Goal: Transaction & Acquisition: Purchase product/service

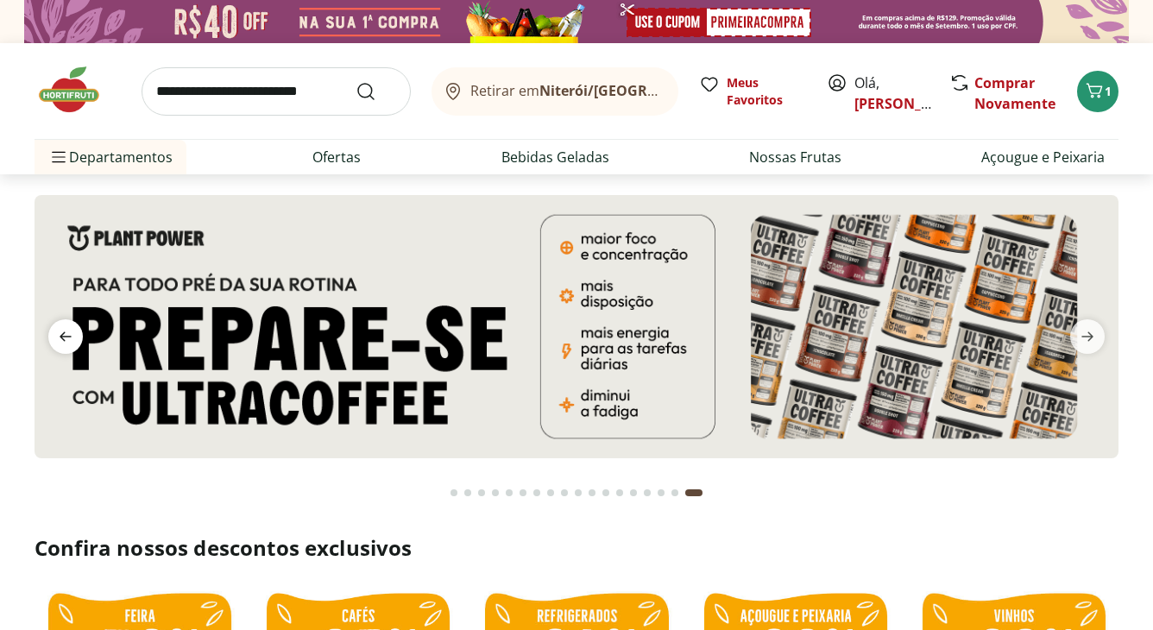
click at [62, 342] on icon "previous" at bounding box center [65, 336] width 21 height 21
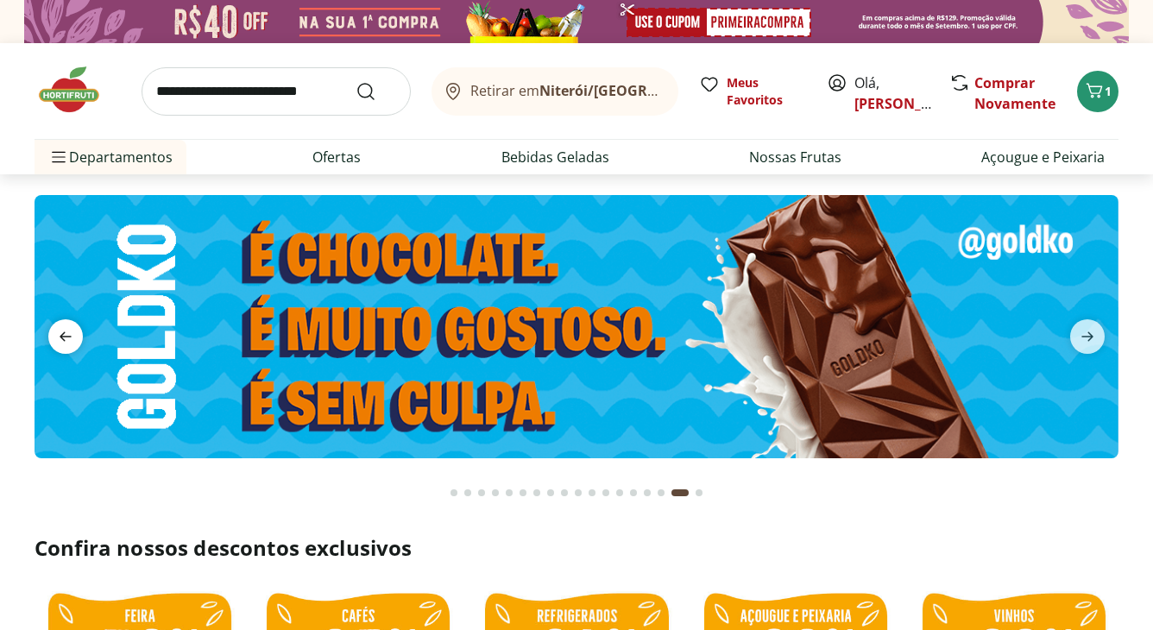
click at [62, 342] on icon "previous" at bounding box center [65, 336] width 21 height 21
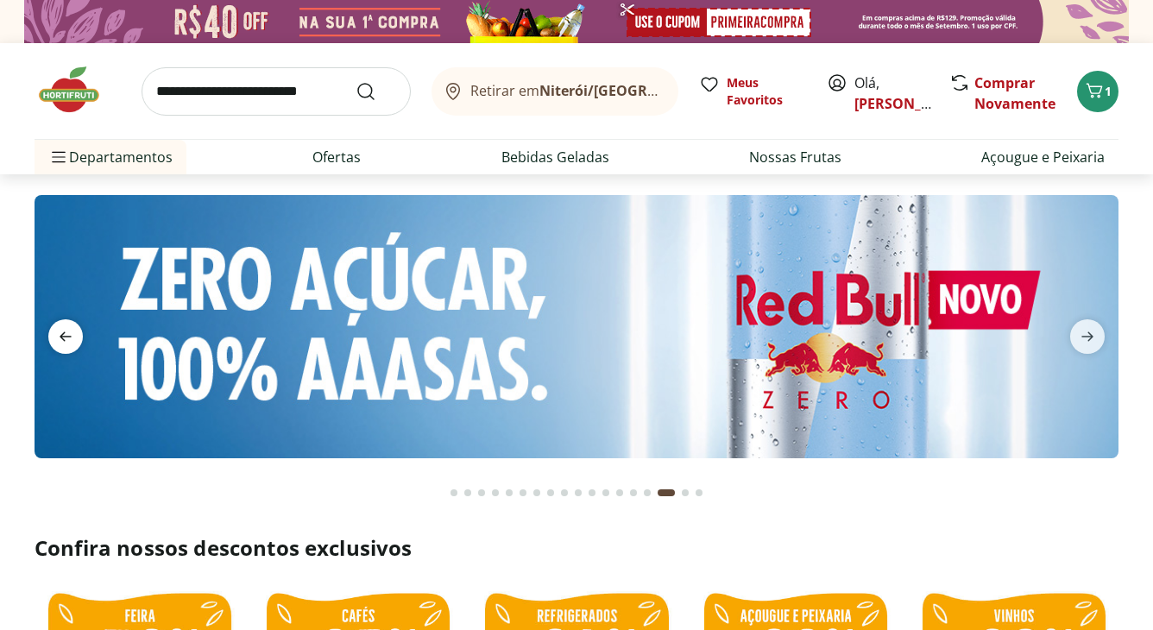
click at [62, 342] on icon "previous" at bounding box center [65, 336] width 21 height 21
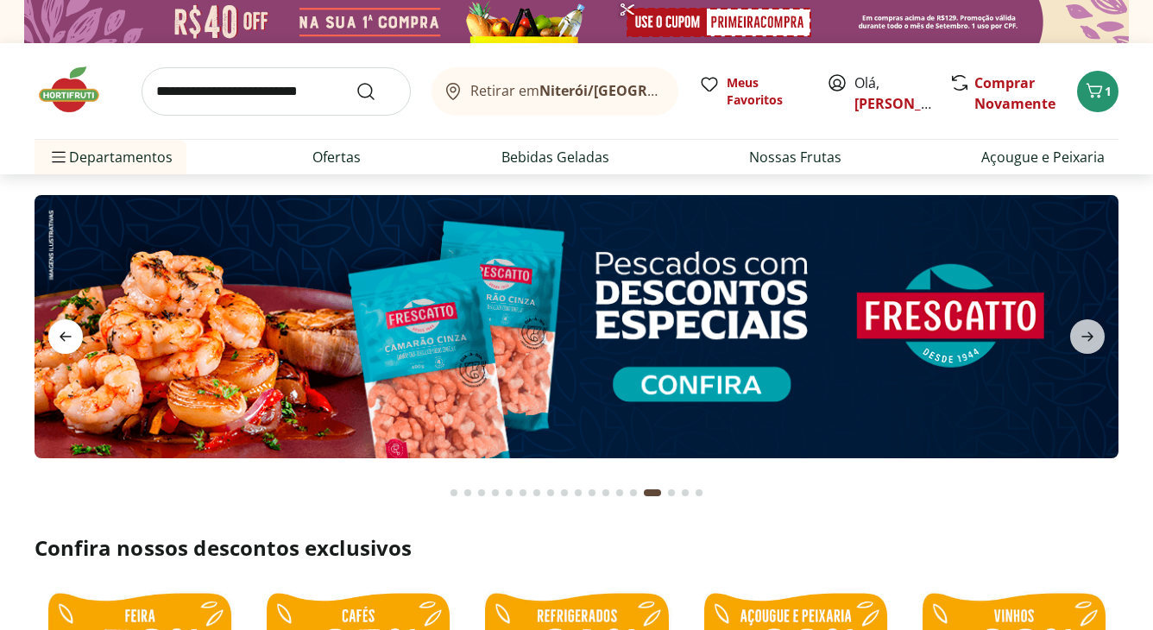
click at [62, 342] on icon "previous" at bounding box center [65, 336] width 21 height 21
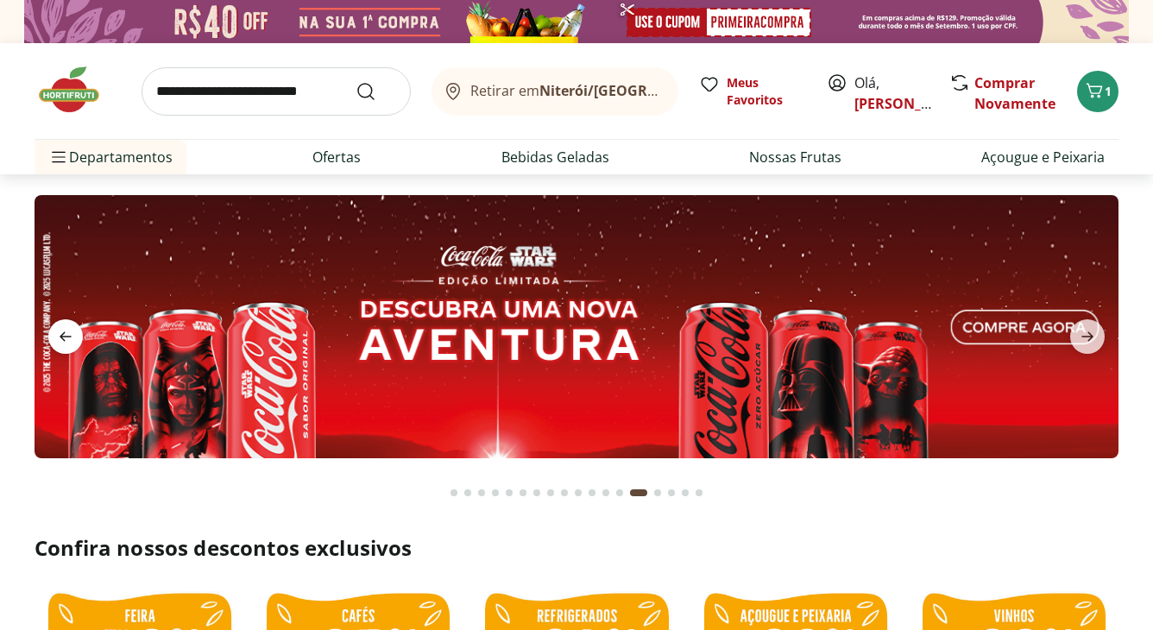
click at [62, 342] on icon "previous" at bounding box center [65, 336] width 21 height 21
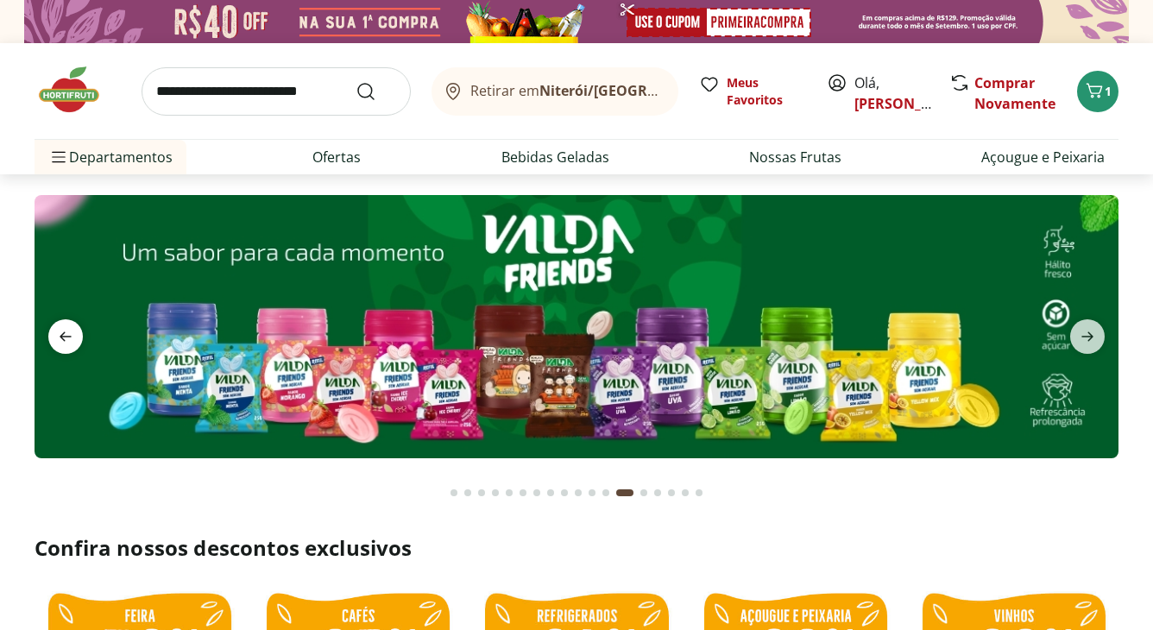
click at [62, 342] on icon "previous" at bounding box center [65, 336] width 21 height 21
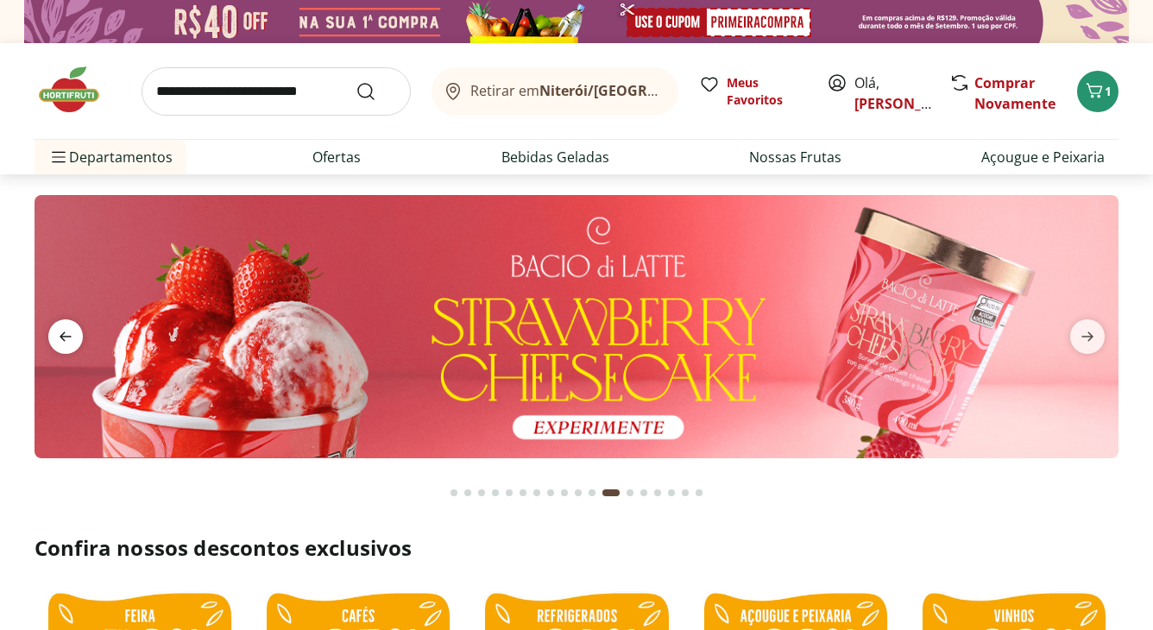
click at [62, 342] on icon "previous" at bounding box center [65, 336] width 21 height 21
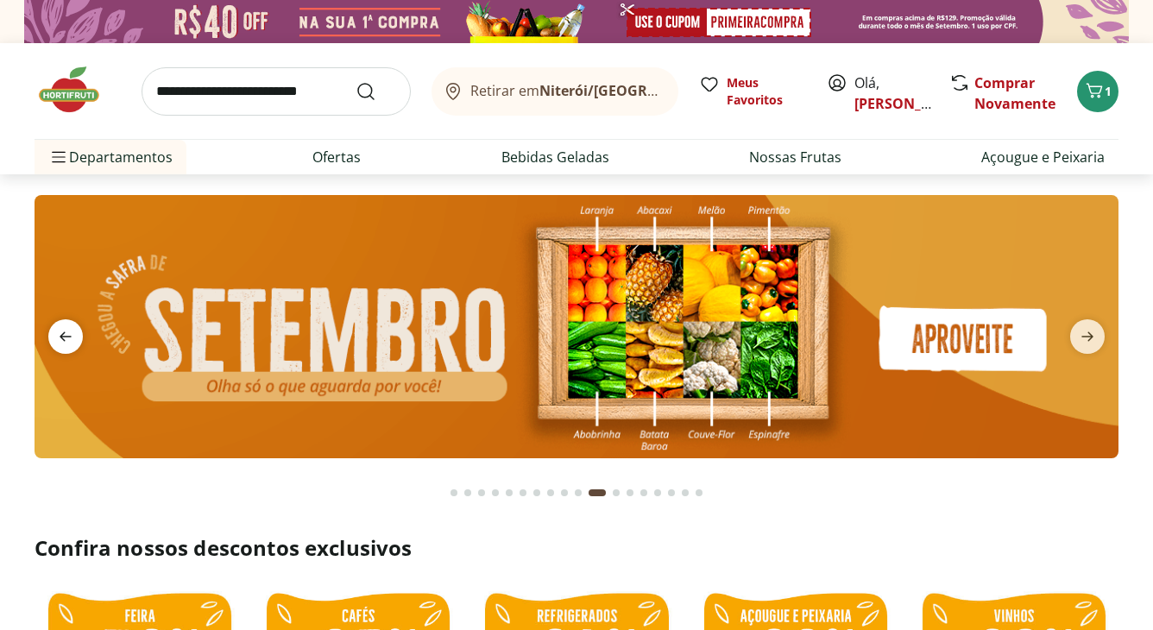
click at [56, 335] on icon "previous" at bounding box center [65, 336] width 21 height 21
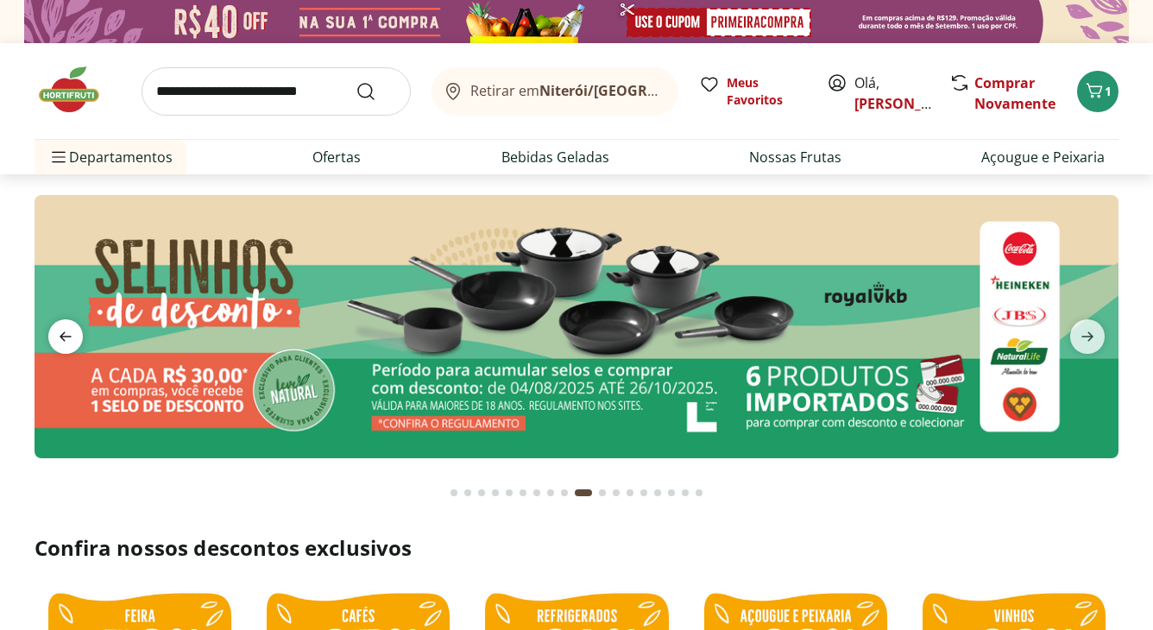
click at [63, 340] on icon "previous" at bounding box center [66, 336] width 12 height 9
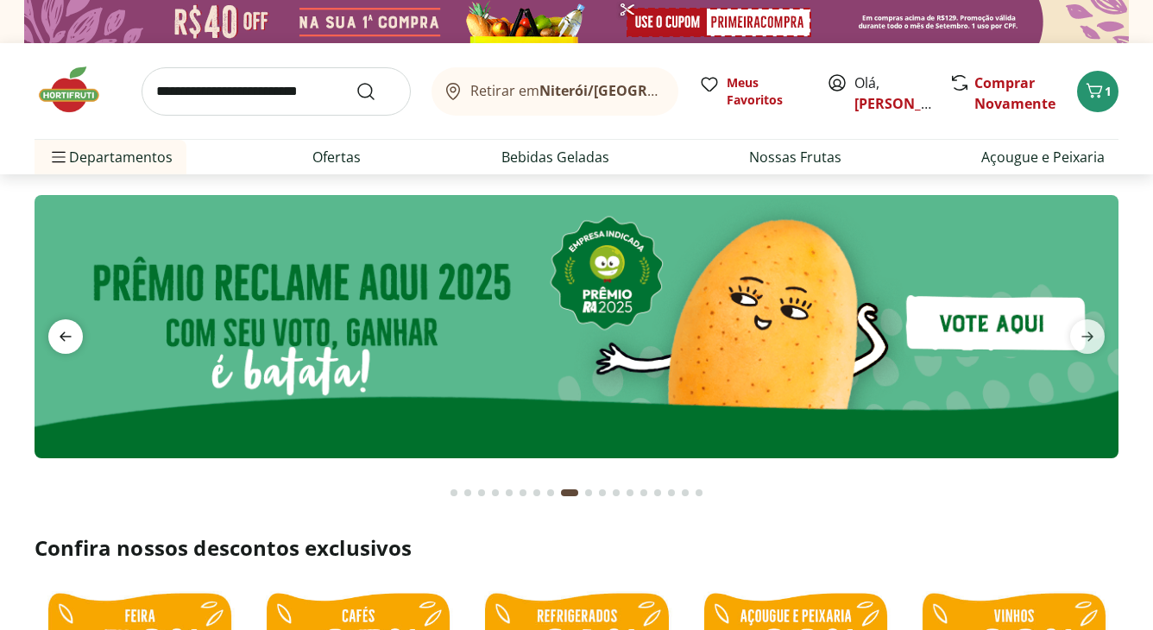
click at [67, 333] on icon "previous" at bounding box center [65, 336] width 21 height 21
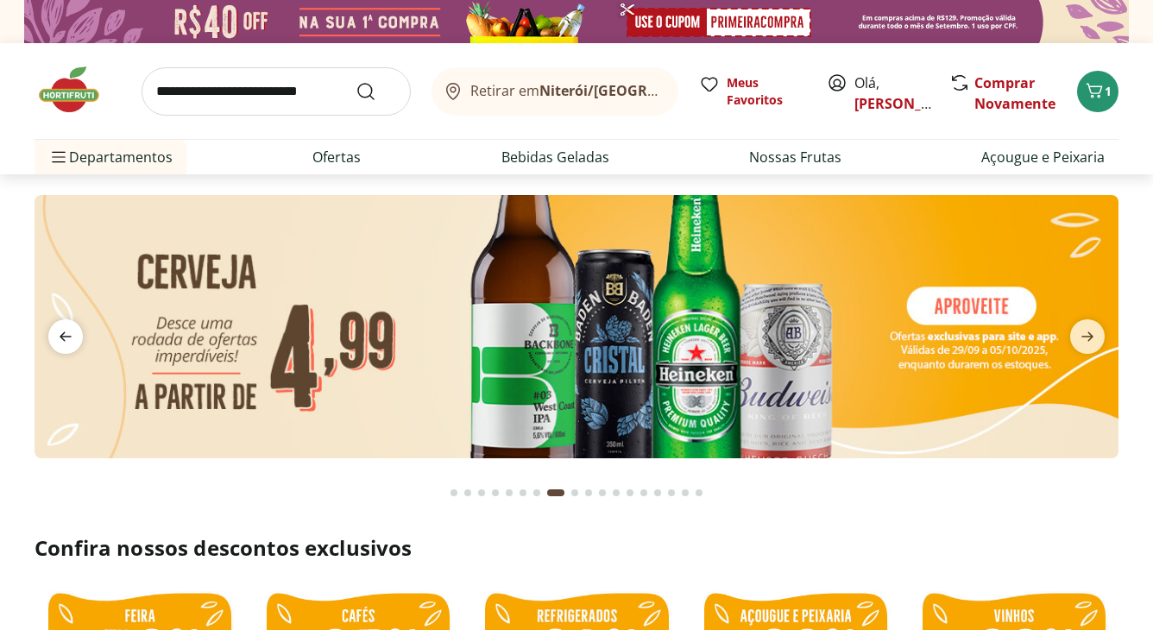
click at [67, 332] on icon "previous" at bounding box center [65, 336] width 21 height 21
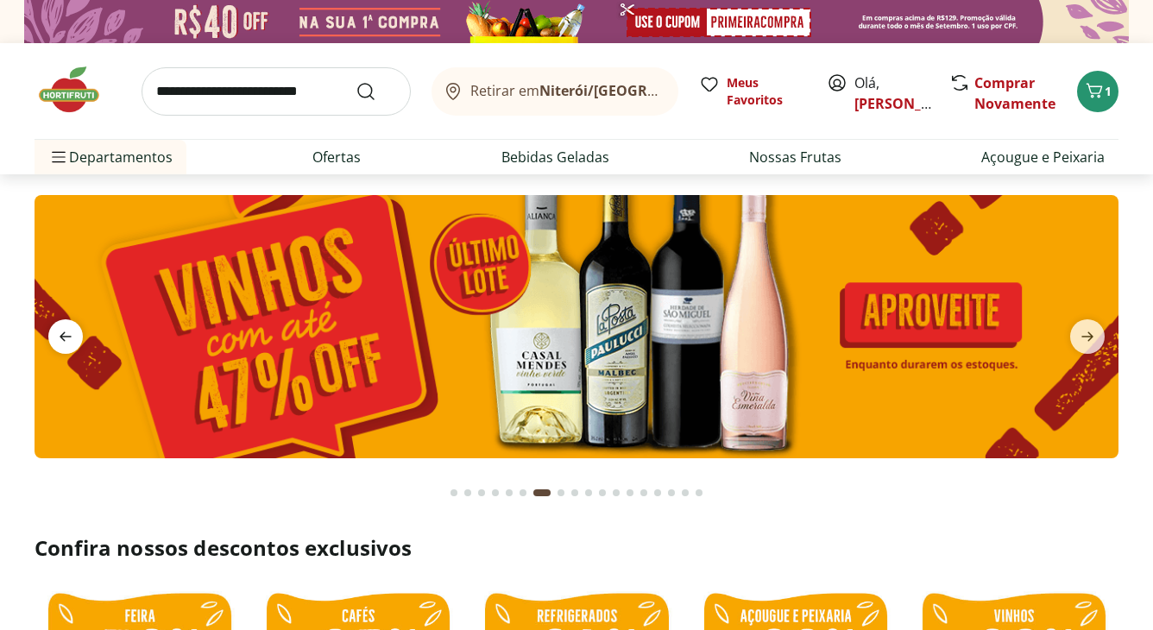
click at [66, 331] on icon "previous" at bounding box center [65, 336] width 21 height 21
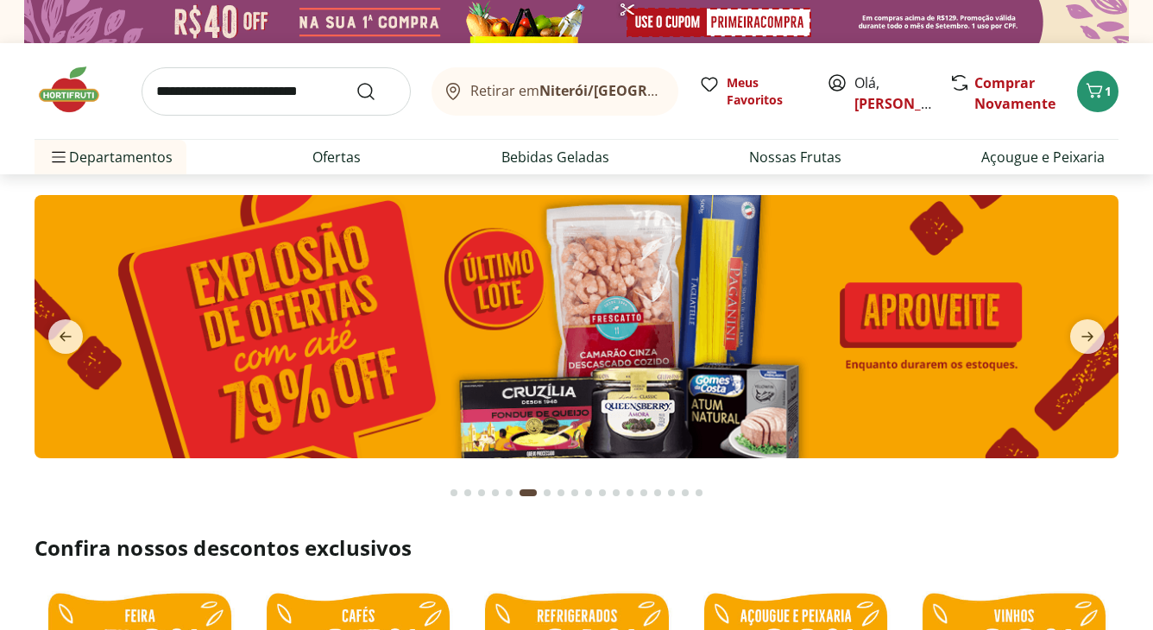
click at [519, 321] on img at bounding box center [577, 326] width 1084 height 262
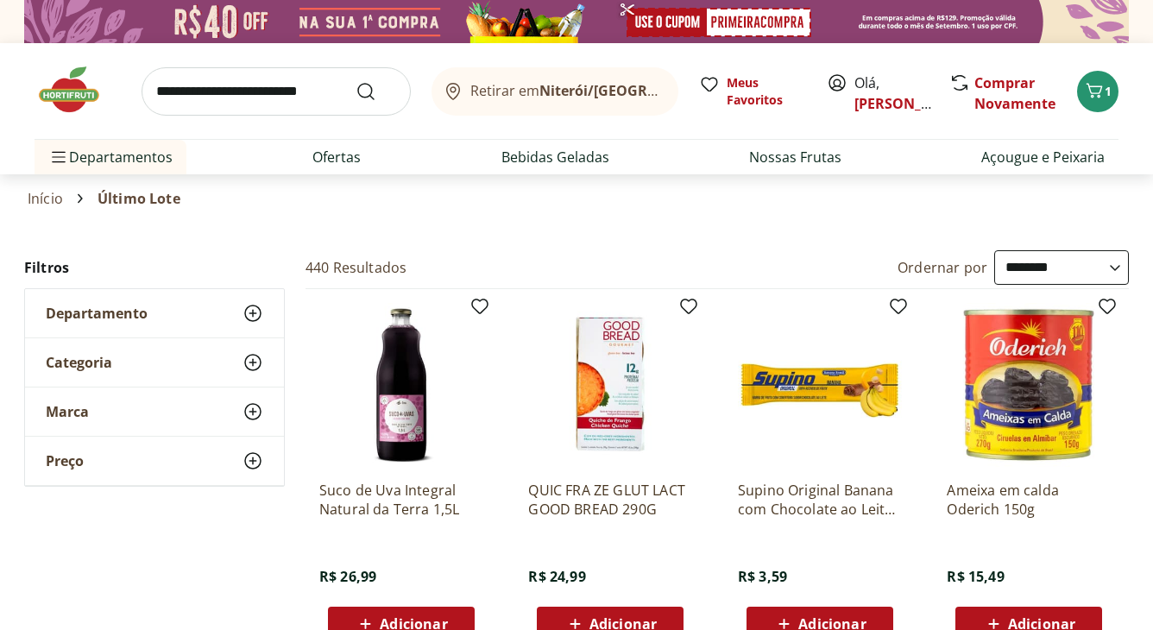
click at [1040, 275] on select "**********" at bounding box center [1062, 267] width 135 height 35
select select "*********"
click at [995, 251] on select "**********" at bounding box center [1062, 267] width 135 height 35
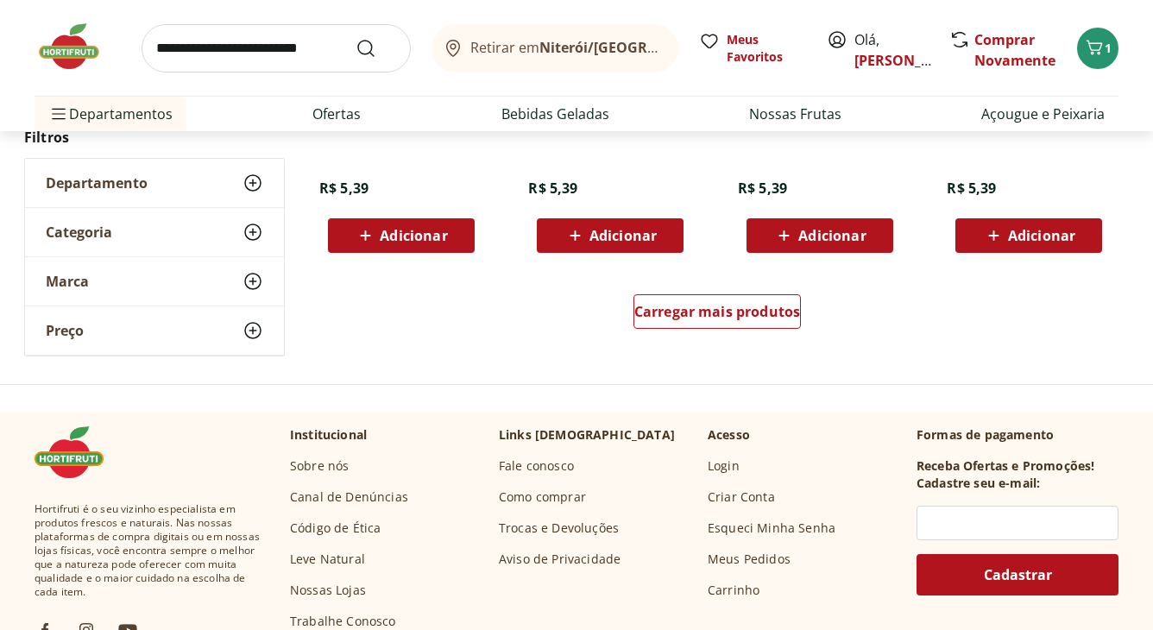
scroll to position [1151, 0]
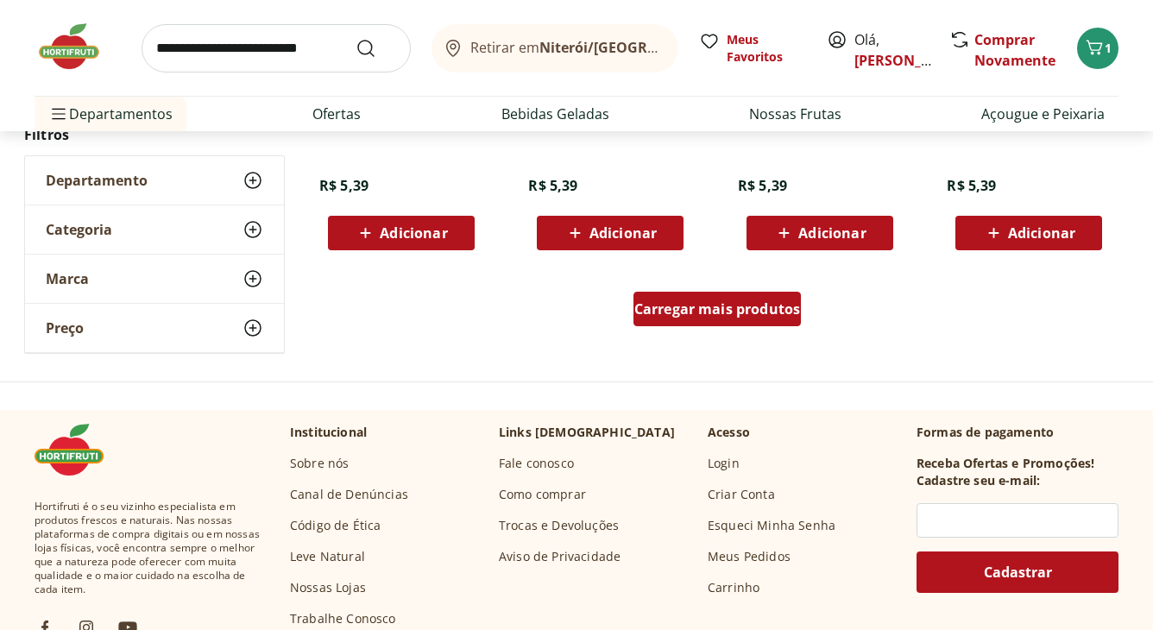
click at [695, 304] on span "Carregar mais produtos" at bounding box center [718, 309] width 167 height 14
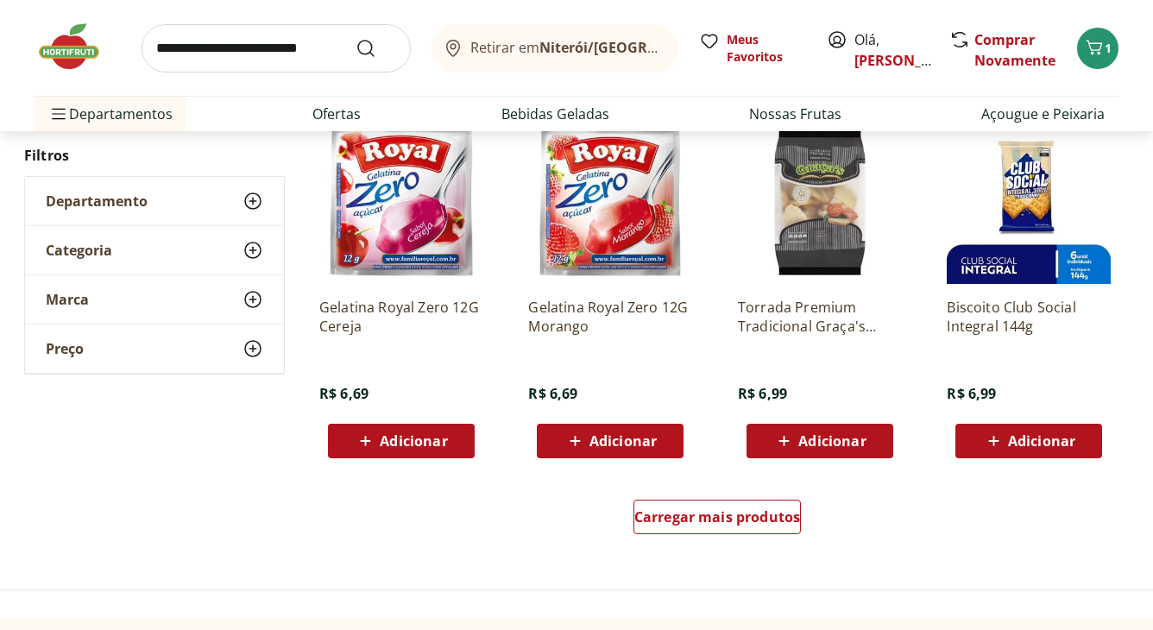
scroll to position [2072, 0]
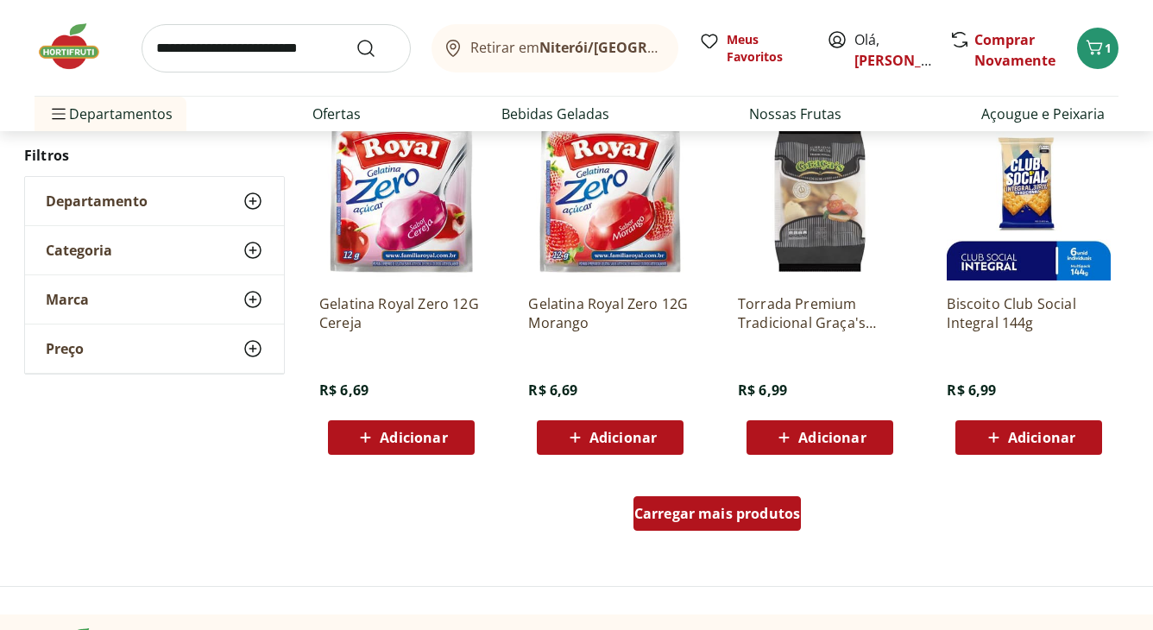
click at [663, 518] on span "Carregar mais produtos" at bounding box center [718, 514] width 167 height 14
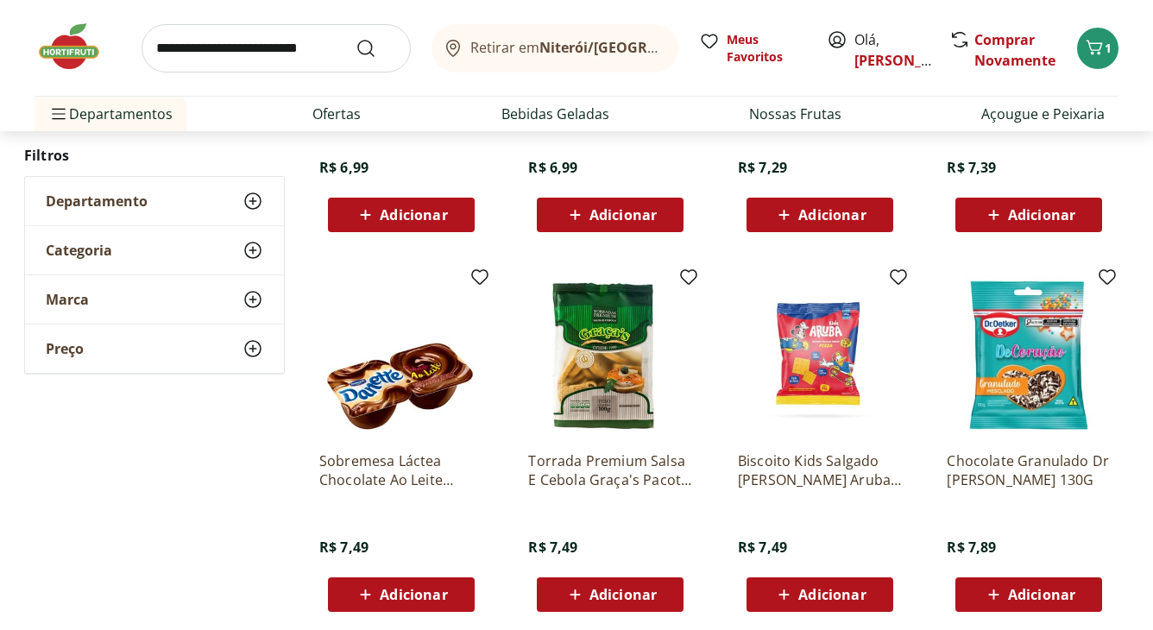
scroll to position [3223, 0]
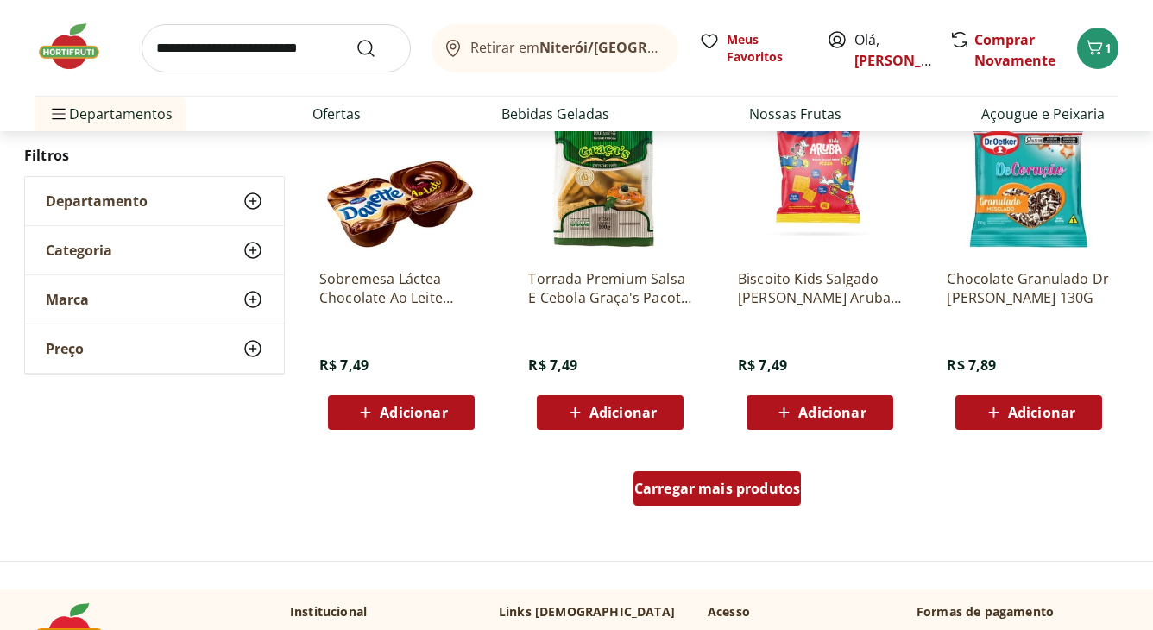
click at [713, 496] on span "Carregar mais produtos" at bounding box center [718, 489] width 167 height 14
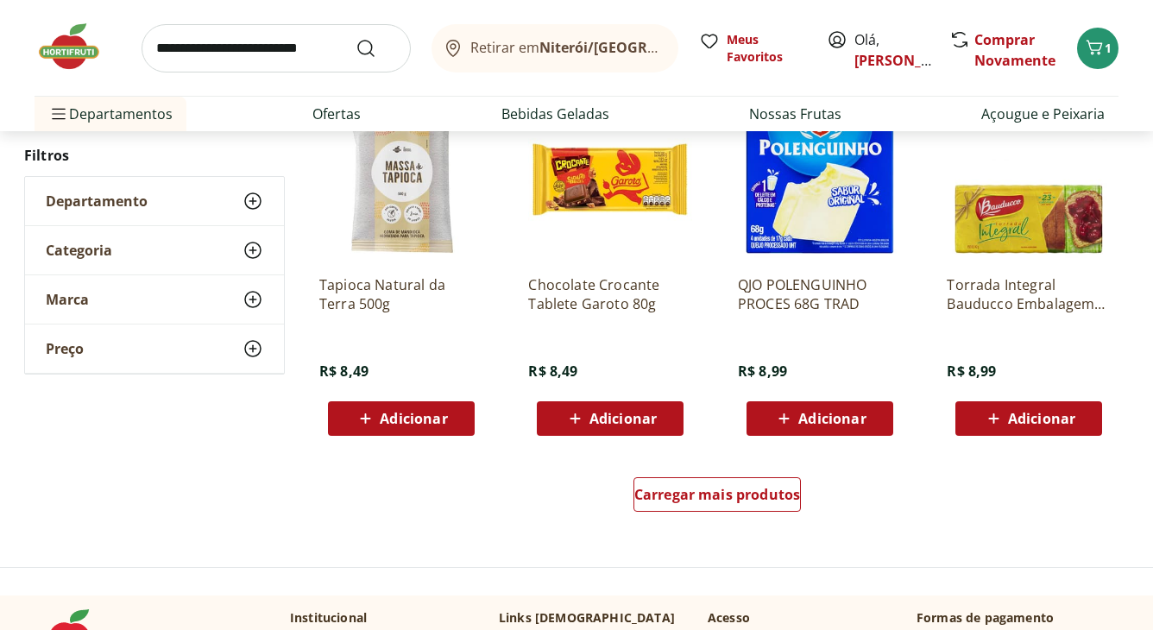
scroll to position [4374, 0]
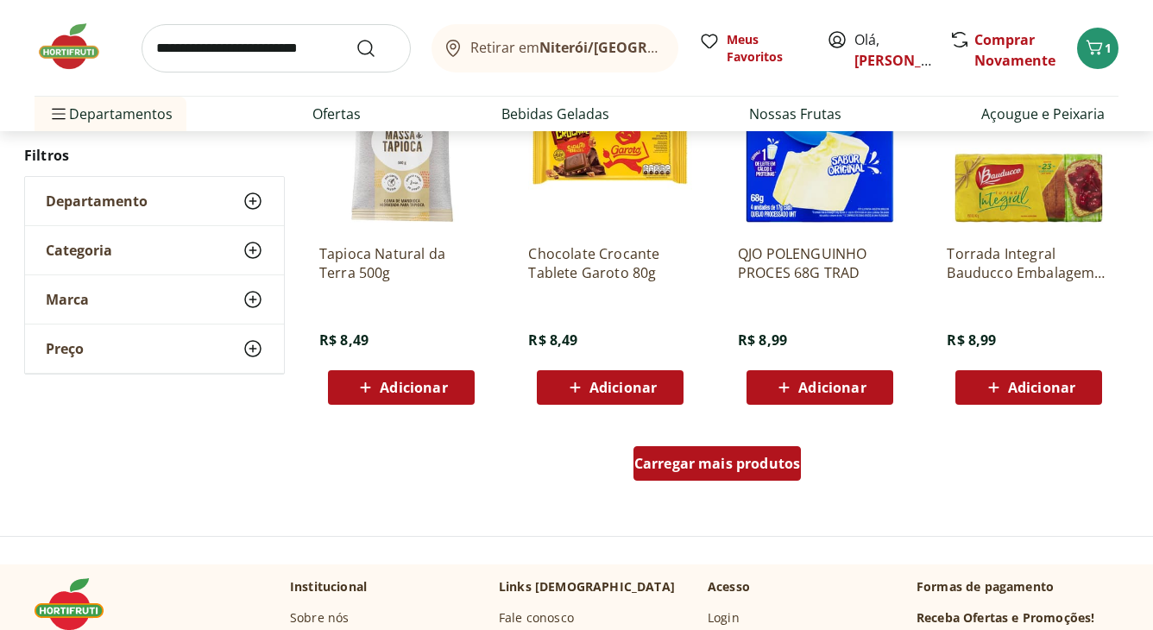
click at [730, 459] on span "Carregar mais produtos" at bounding box center [718, 464] width 167 height 14
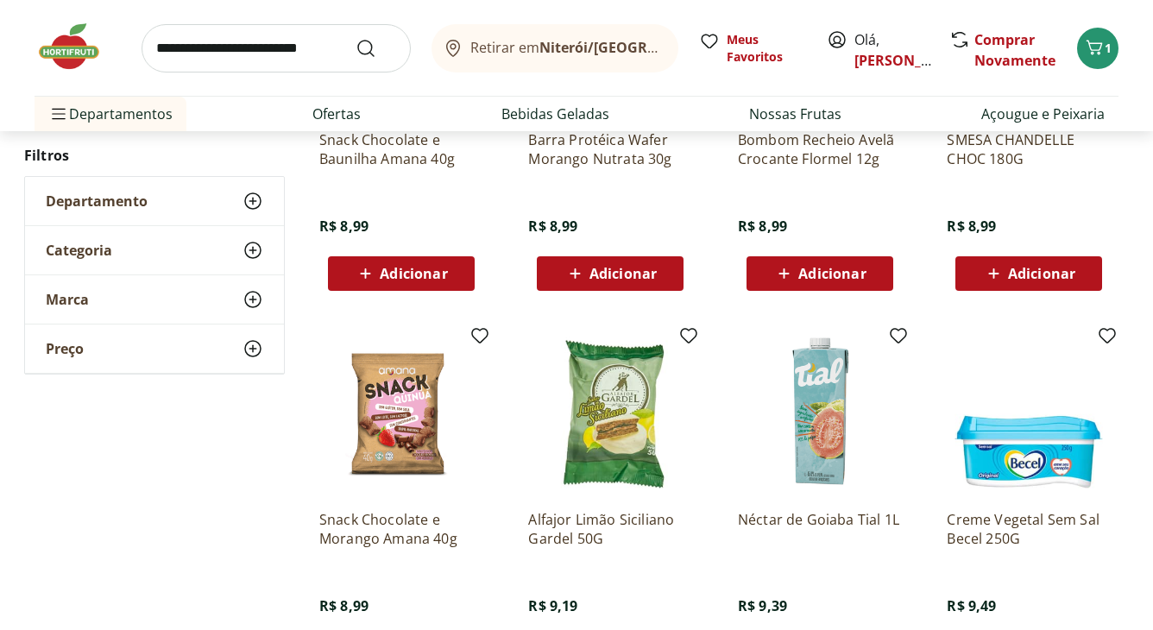
scroll to position [5467, 0]
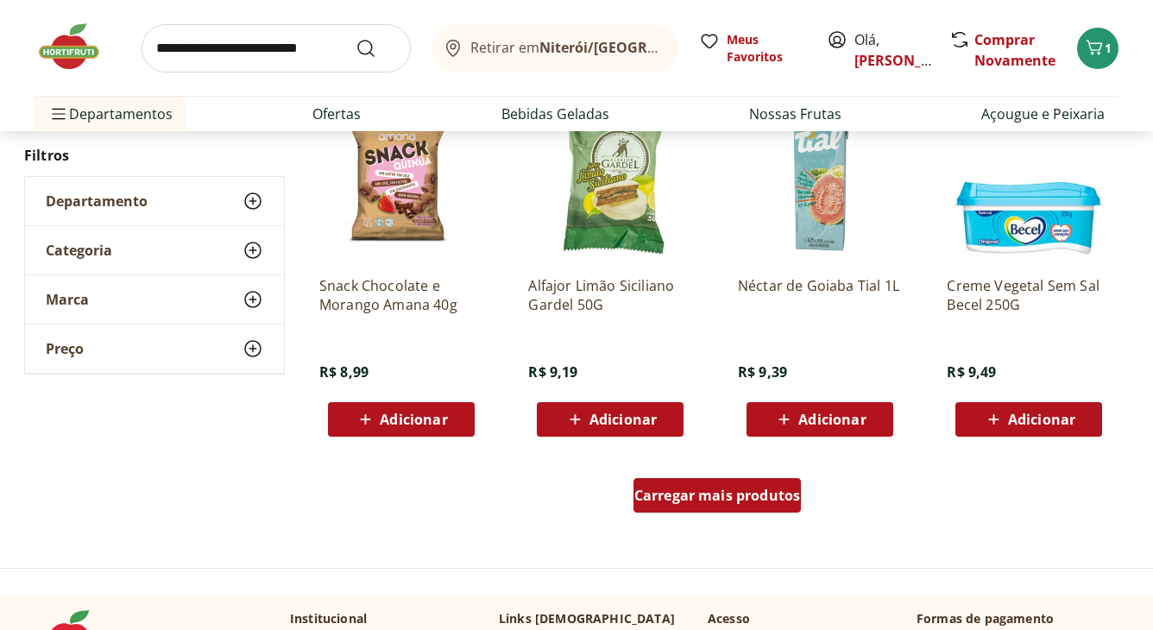
click at [732, 497] on span "Carregar mais produtos" at bounding box center [718, 496] width 167 height 14
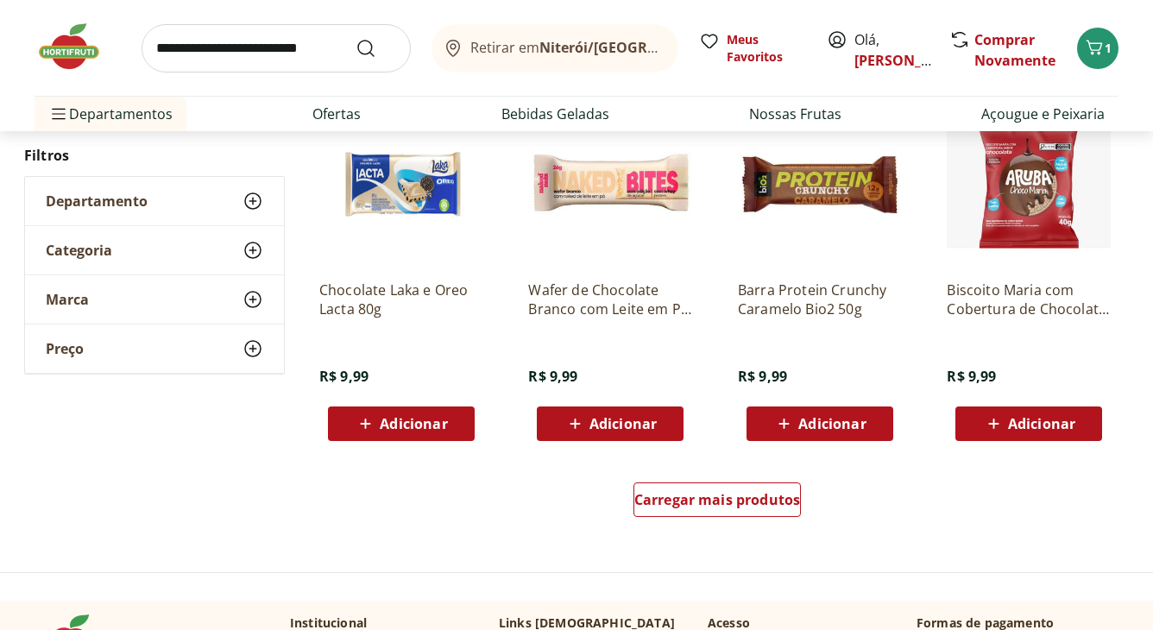
scroll to position [6618, 0]
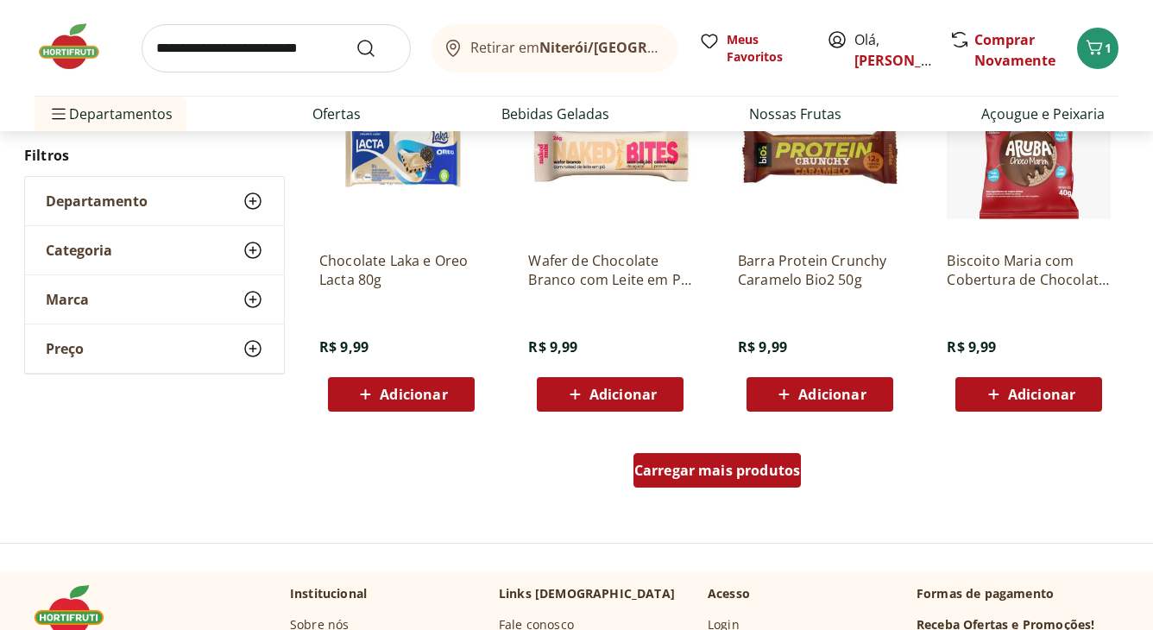
click at [692, 483] on div "Carregar mais produtos" at bounding box center [718, 470] width 168 height 35
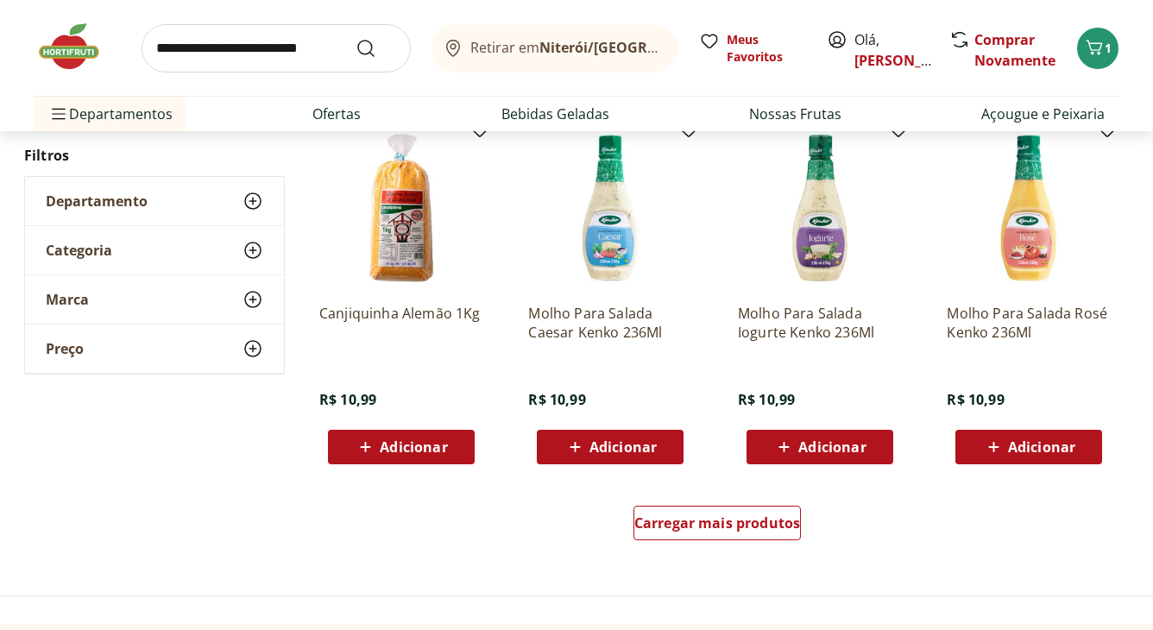
scroll to position [7712, 0]
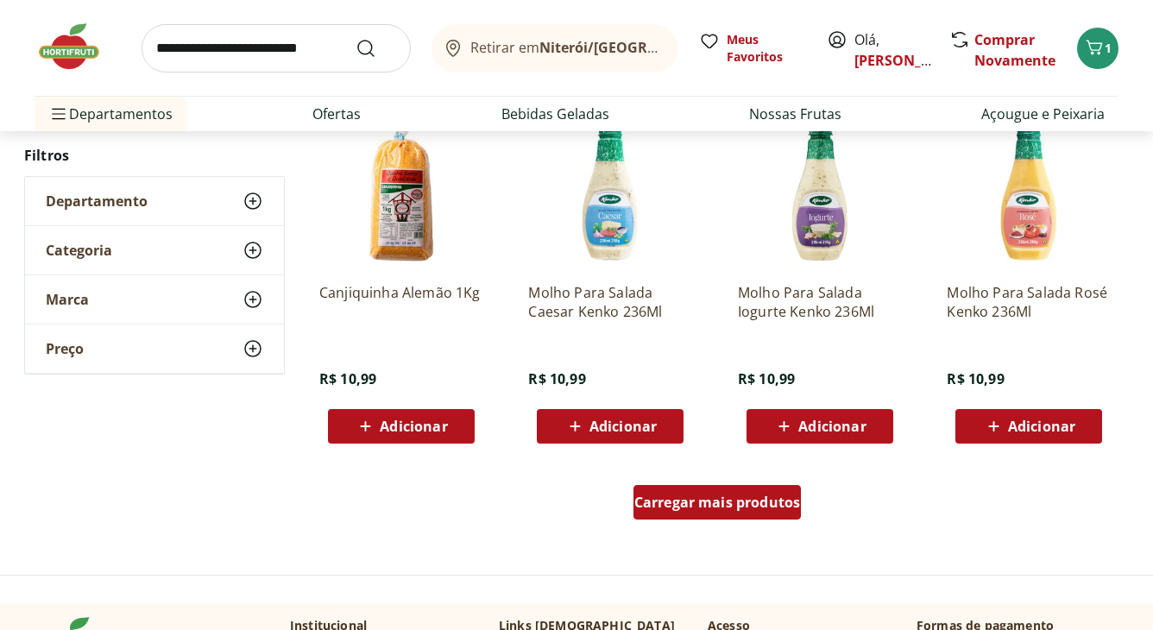
click at [703, 509] on span "Carregar mais produtos" at bounding box center [718, 503] width 167 height 14
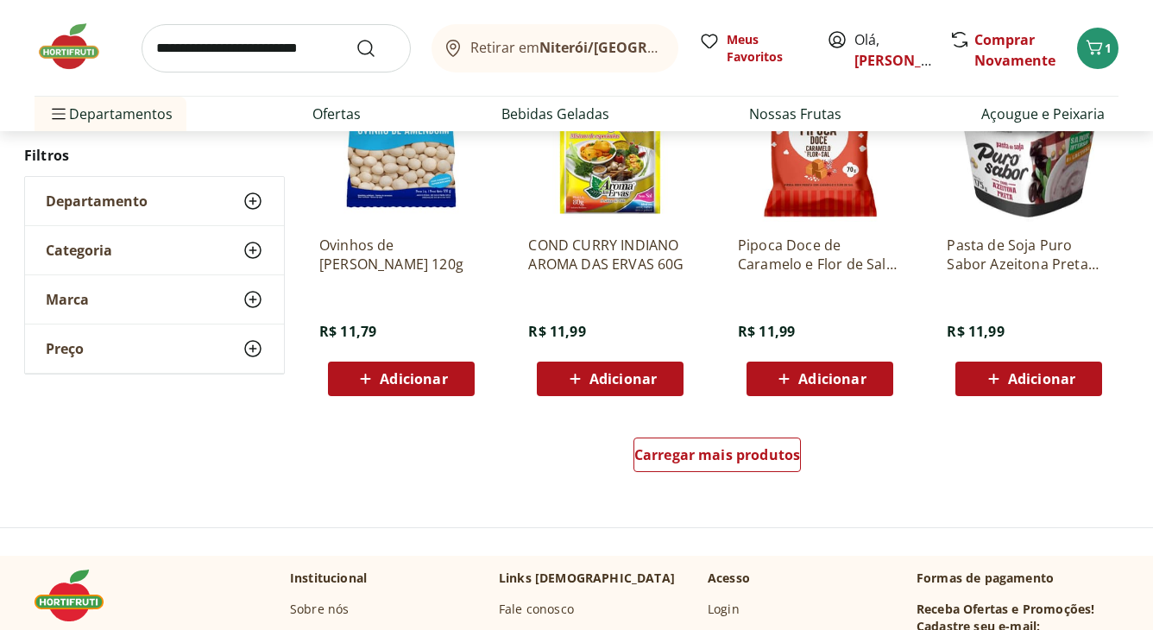
scroll to position [8921, 0]
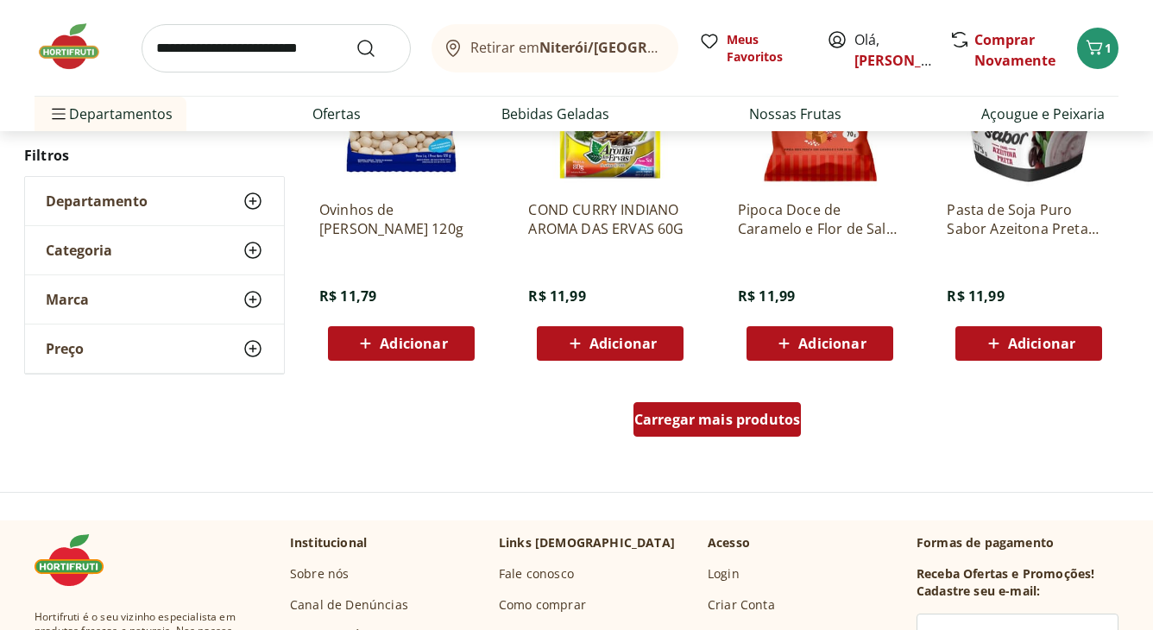
click at [704, 420] on span "Carregar mais produtos" at bounding box center [718, 420] width 167 height 14
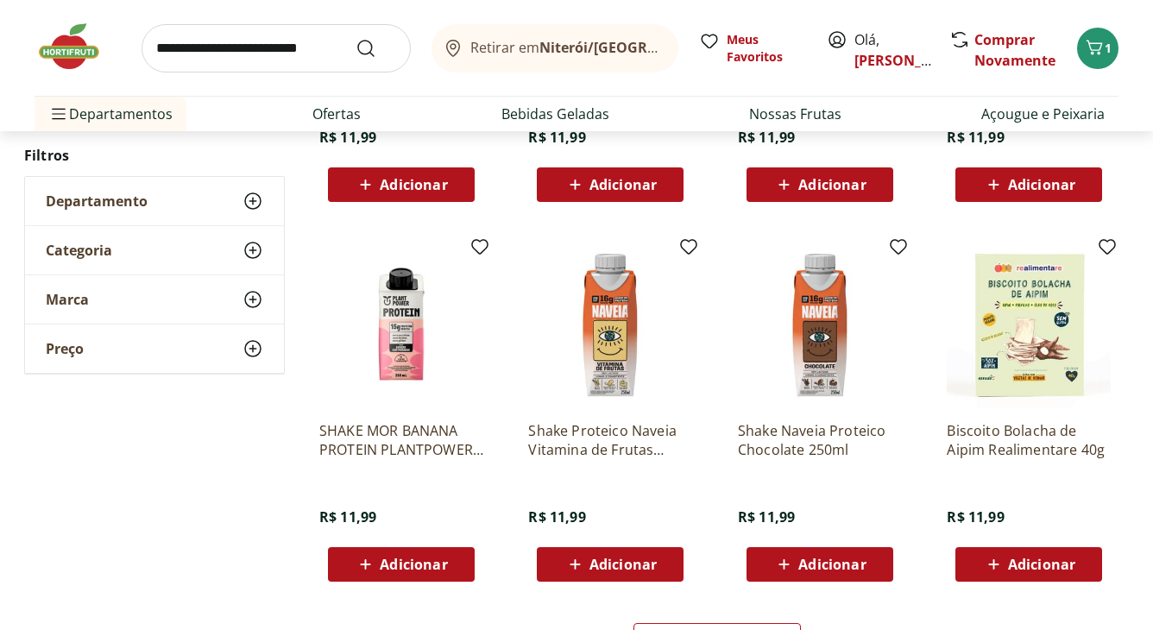
scroll to position [9957, 0]
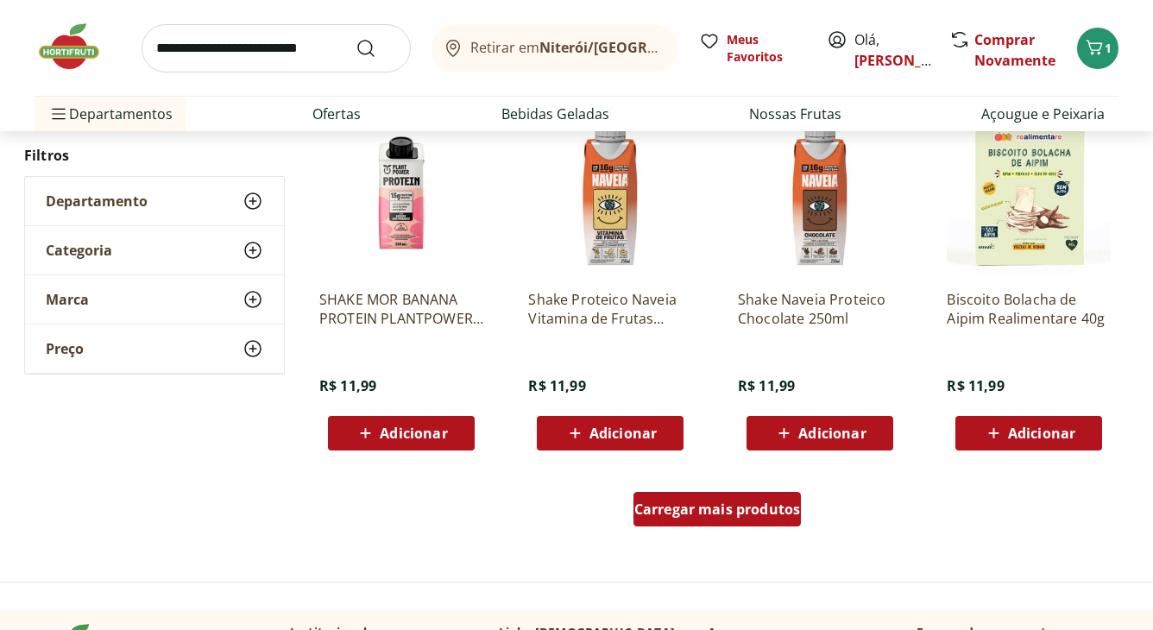
click at [679, 506] on span "Carregar mais produtos" at bounding box center [718, 509] width 167 height 14
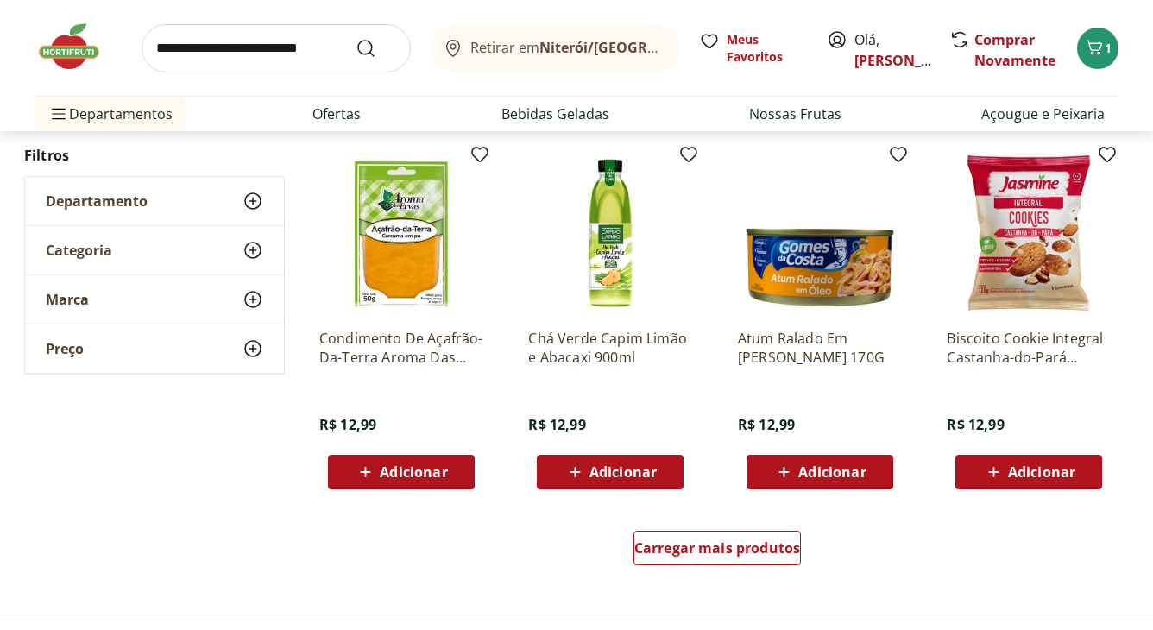
scroll to position [11051, 0]
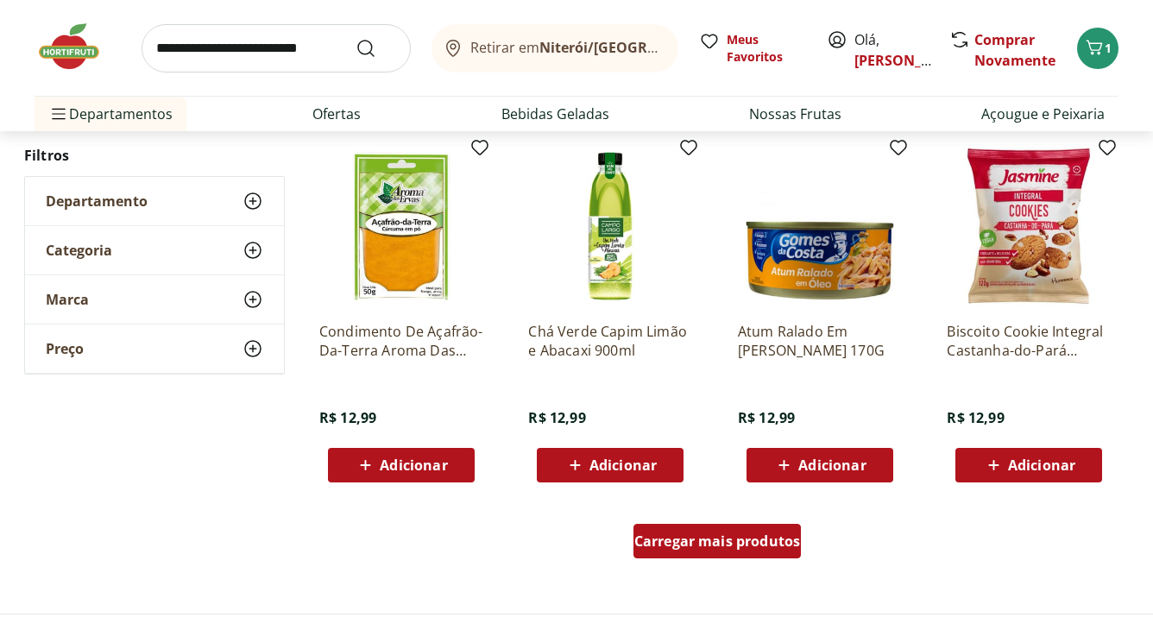
click at [692, 544] on span "Carregar mais produtos" at bounding box center [718, 541] width 167 height 14
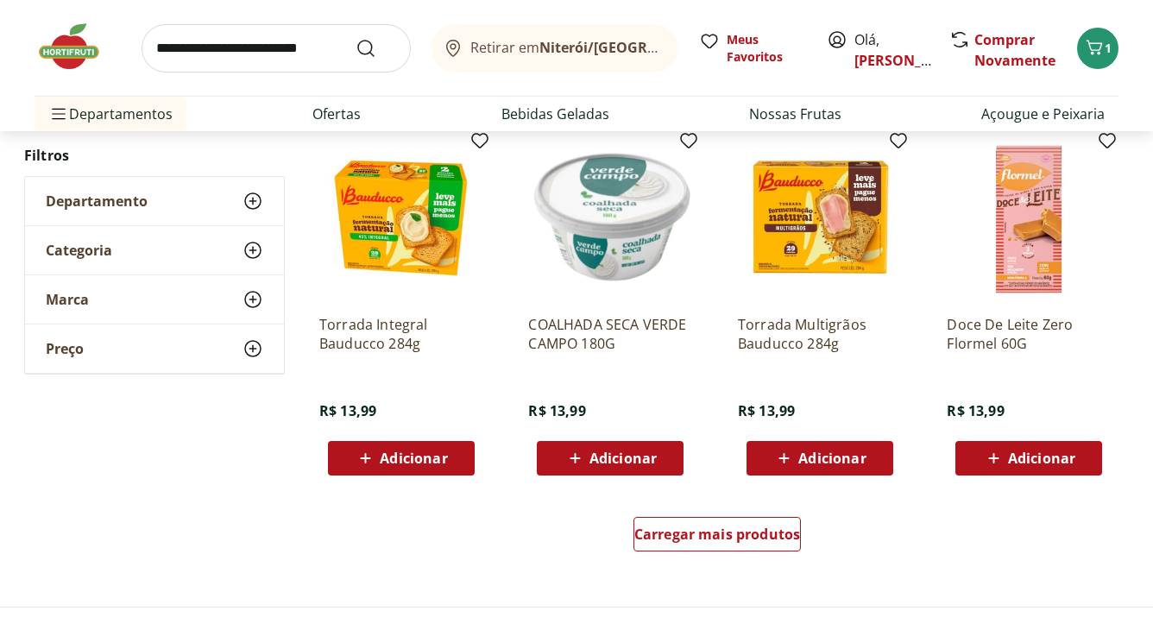
scroll to position [12259, 0]
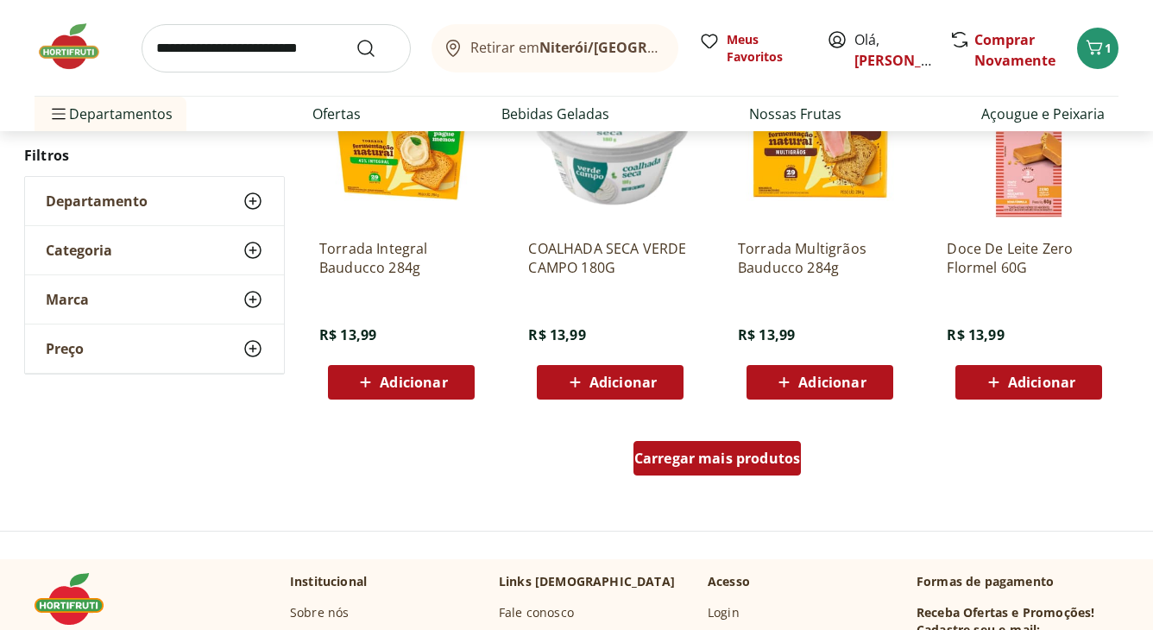
click at [696, 462] on span "Carregar mais produtos" at bounding box center [718, 459] width 167 height 14
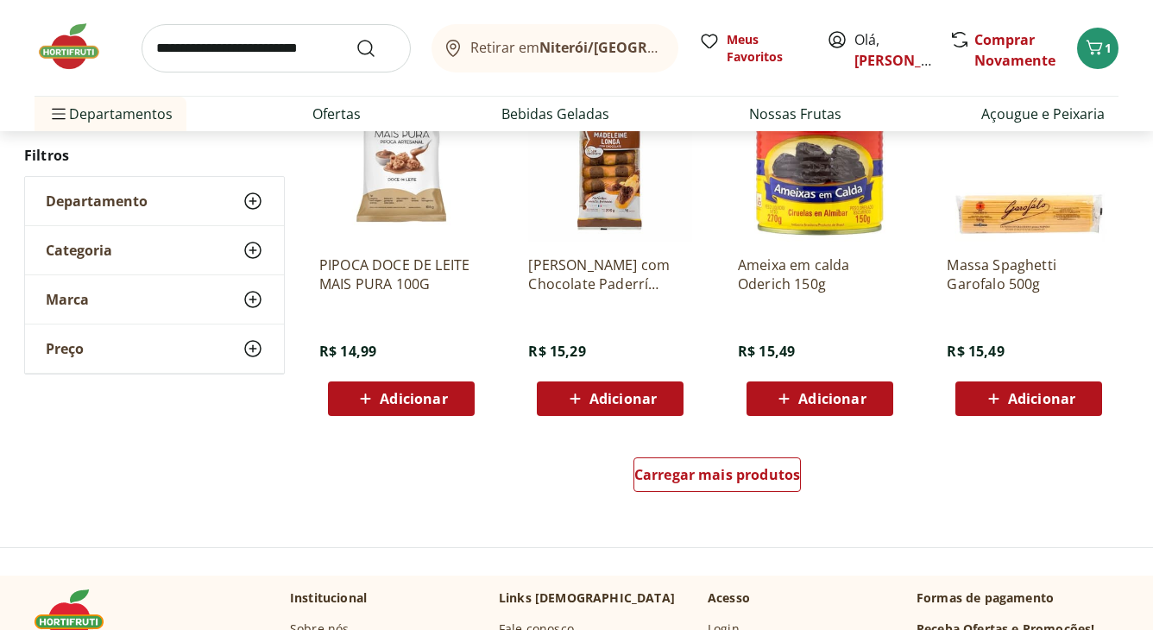
scroll to position [13410, 0]
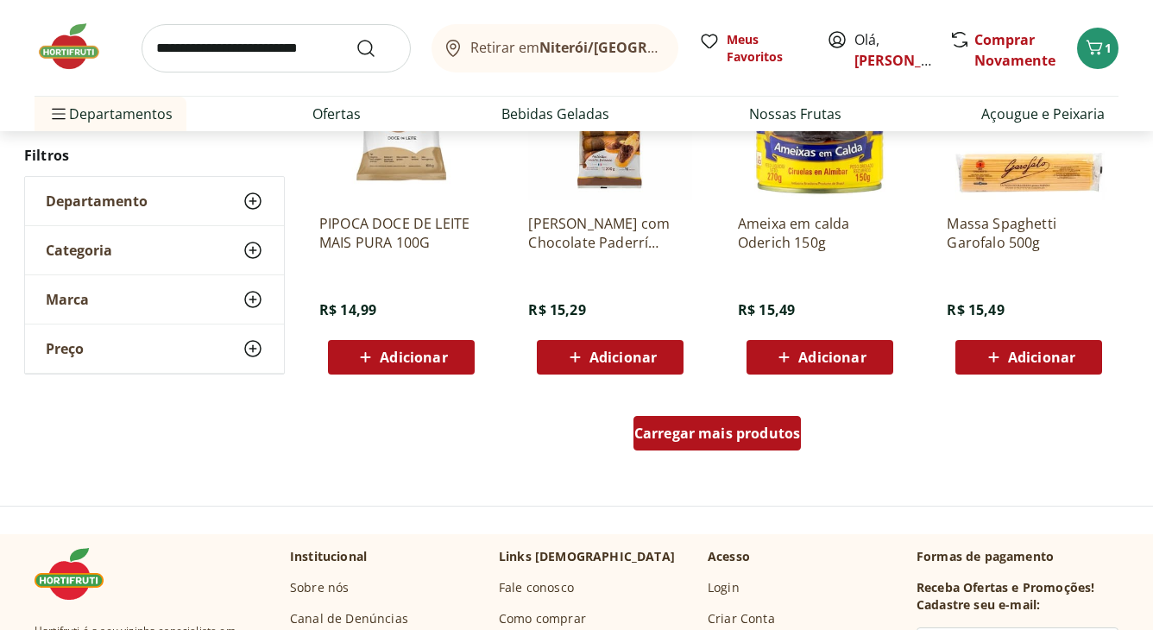
click at [711, 449] on div "Carregar mais produtos" at bounding box center [718, 433] width 168 height 35
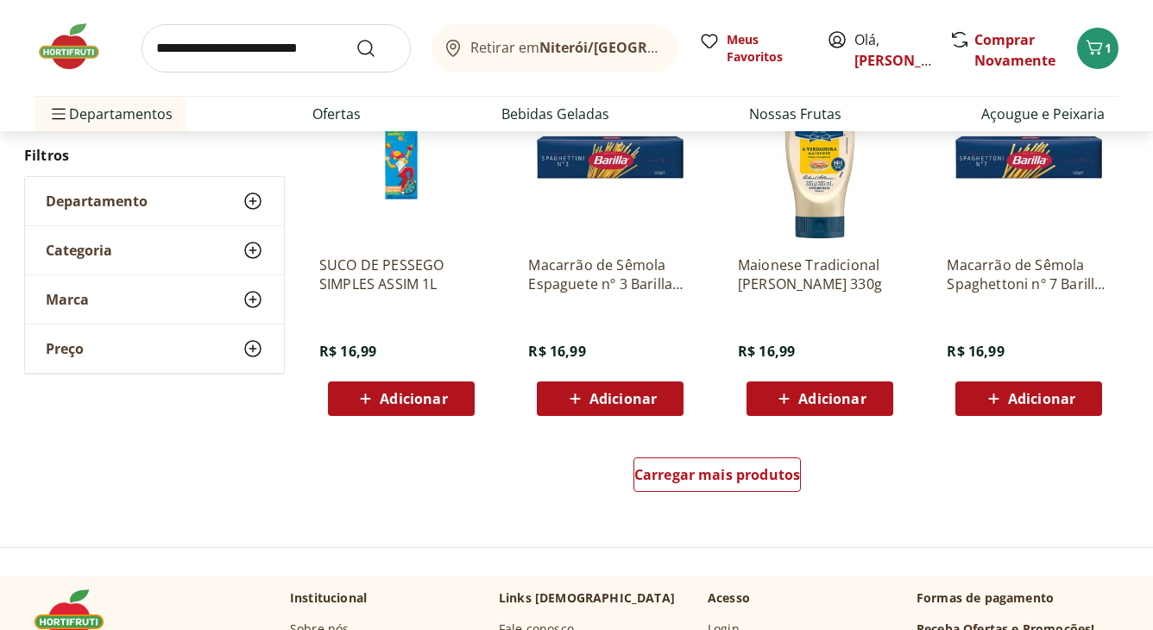
scroll to position [14504, 0]
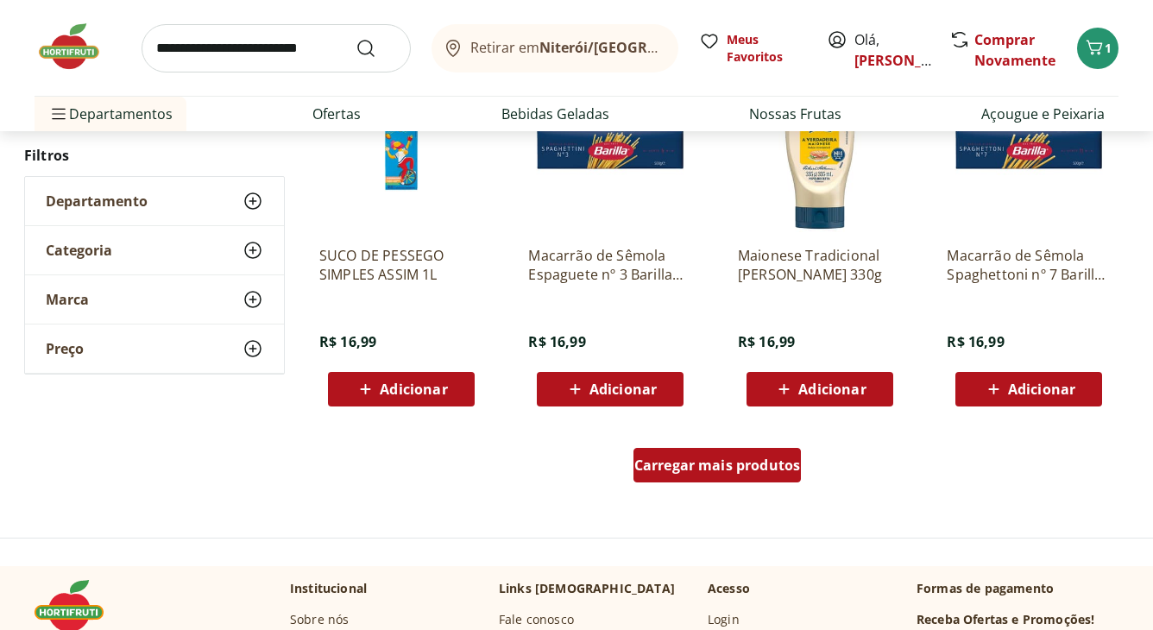
click at [711, 463] on span "Carregar mais produtos" at bounding box center [718, 465] width 167 height 14
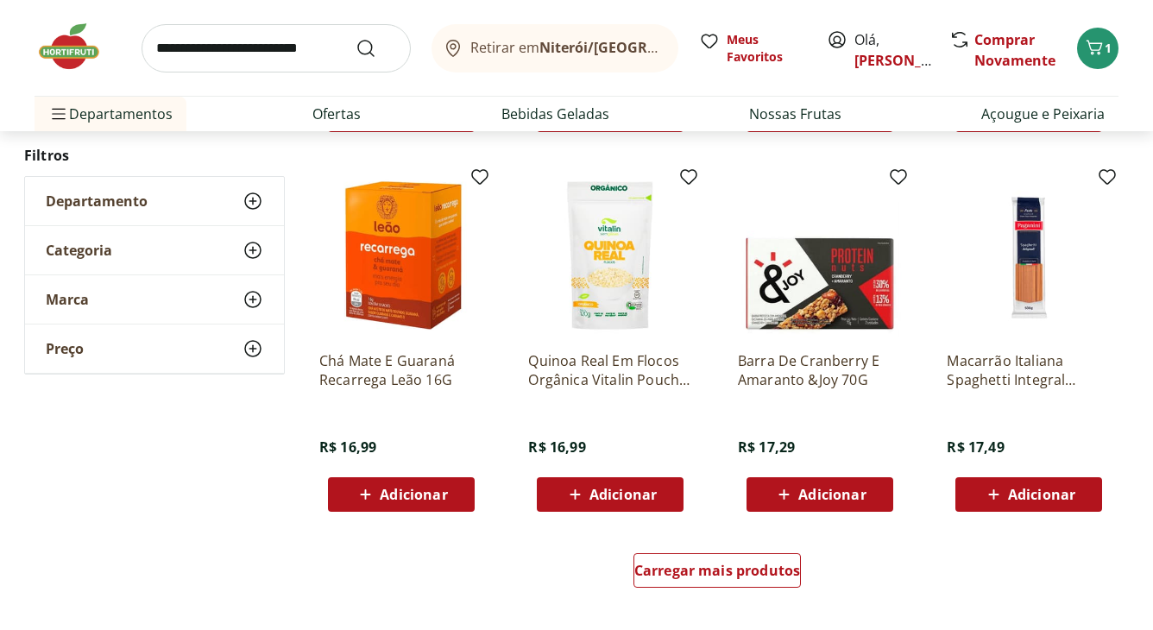
scroll to position [15597, 0]
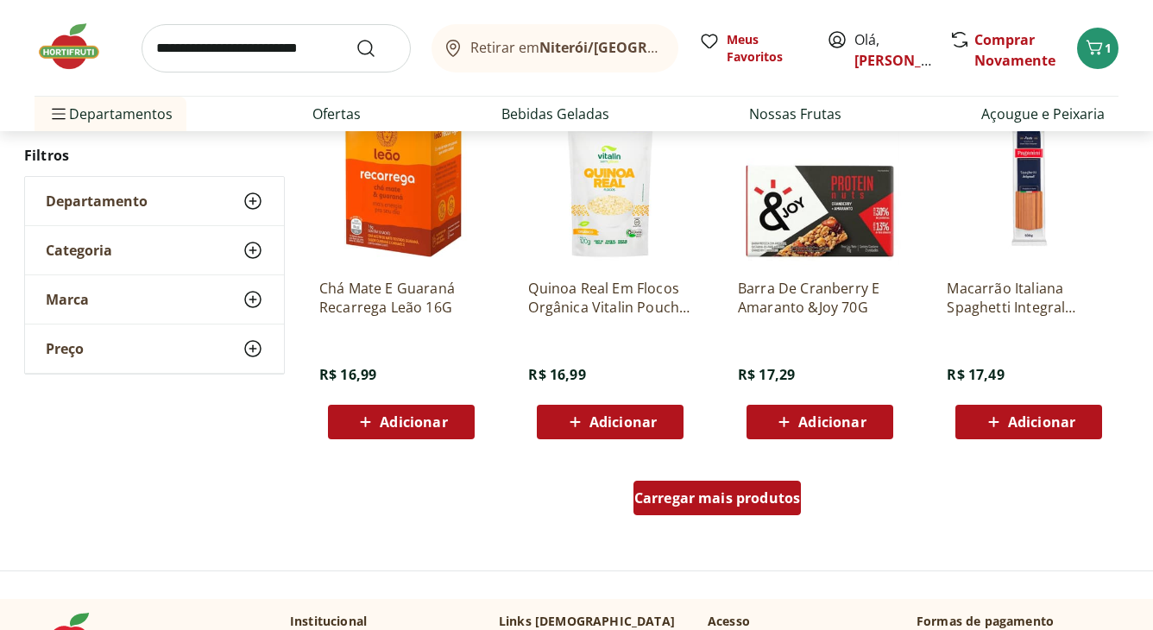
click at [702, 505] on span "Carregar mais produtos" at bounding box center [718, 498] width 167 height 14
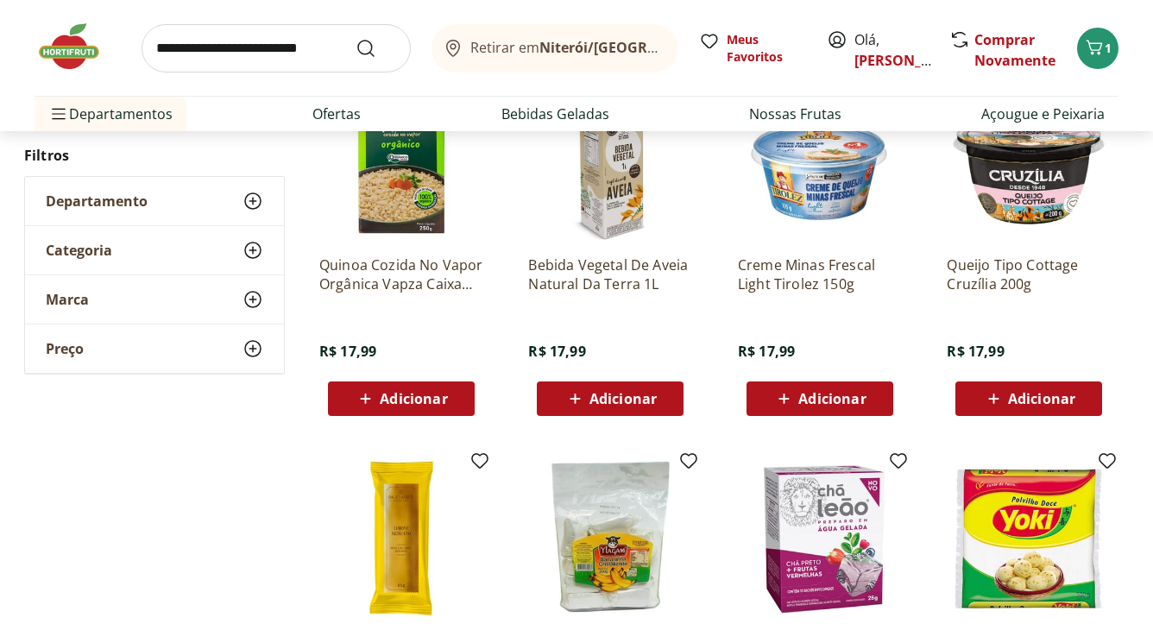
scroll to position [16345, 0]
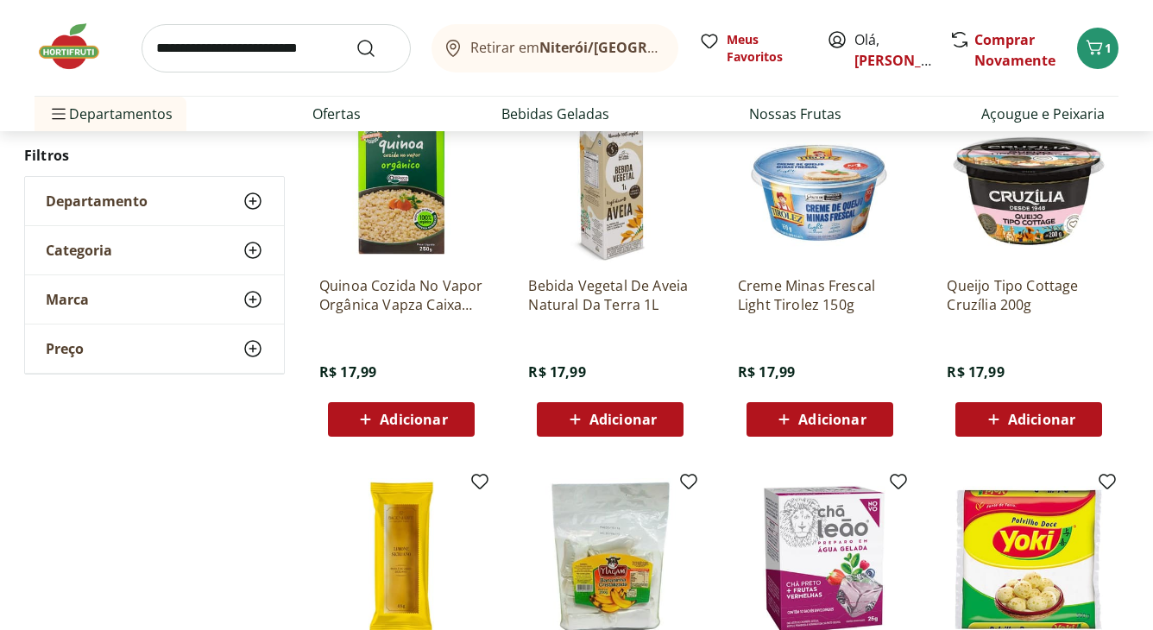
click at [384, 204] on img at bounding box center [401, 180] width 164 height 164
click at [391, 193] on img at bounding box center [401, 180] width 164 height 164
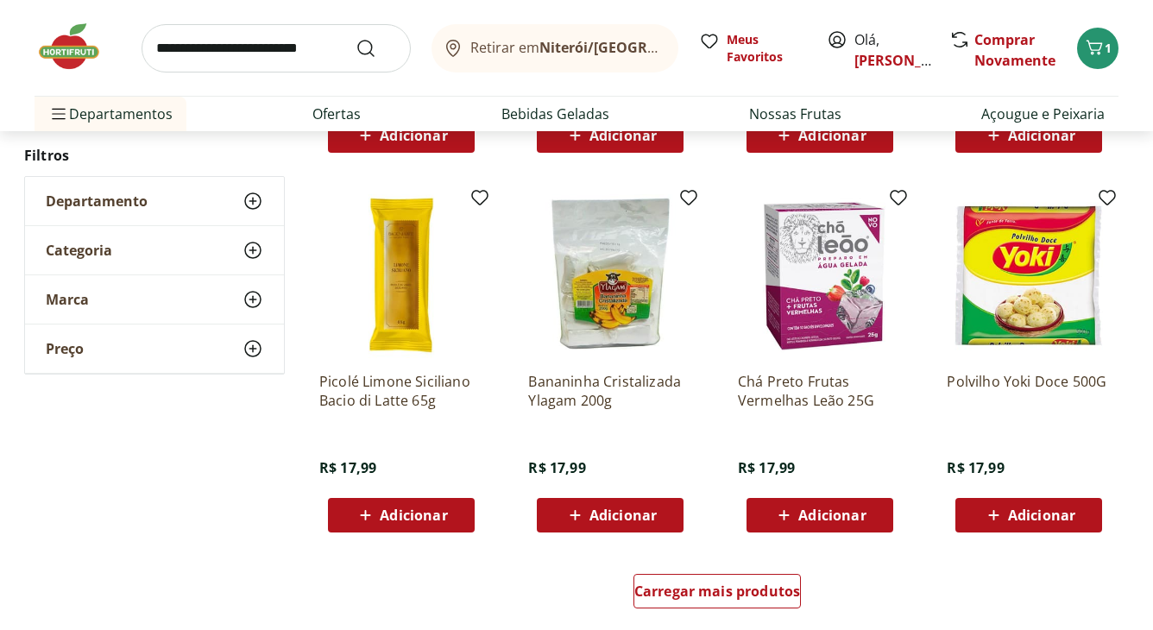
scroll to position [16806, 0]
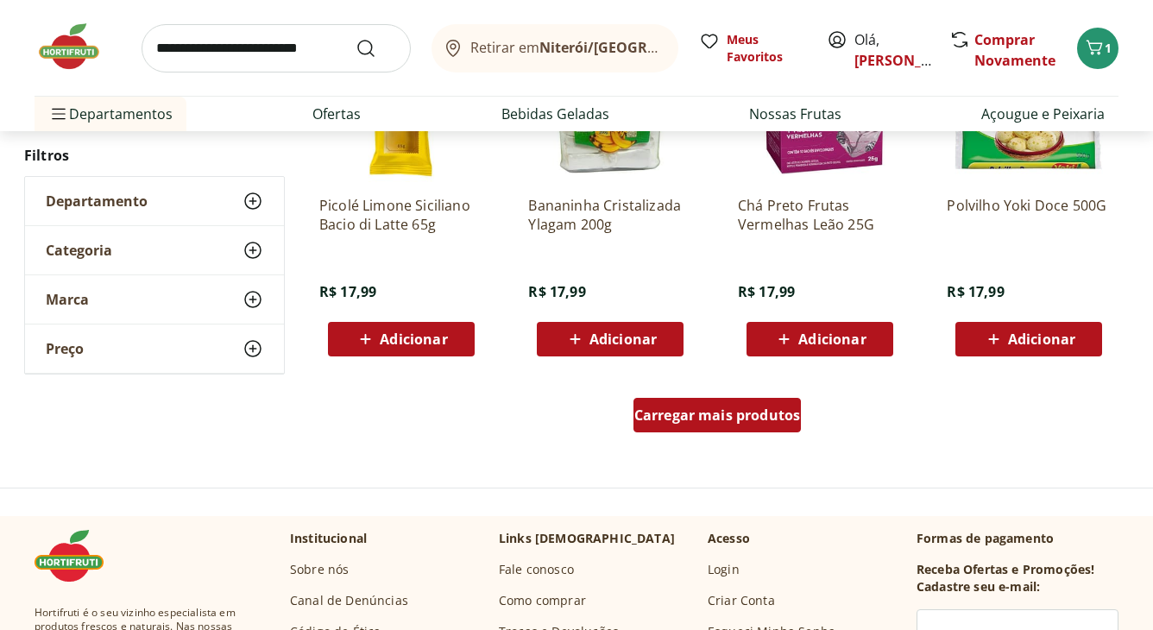
click at [722, 411] on span "Carregar mais produtos" at bounding box center [718, 415] width 167 height 14
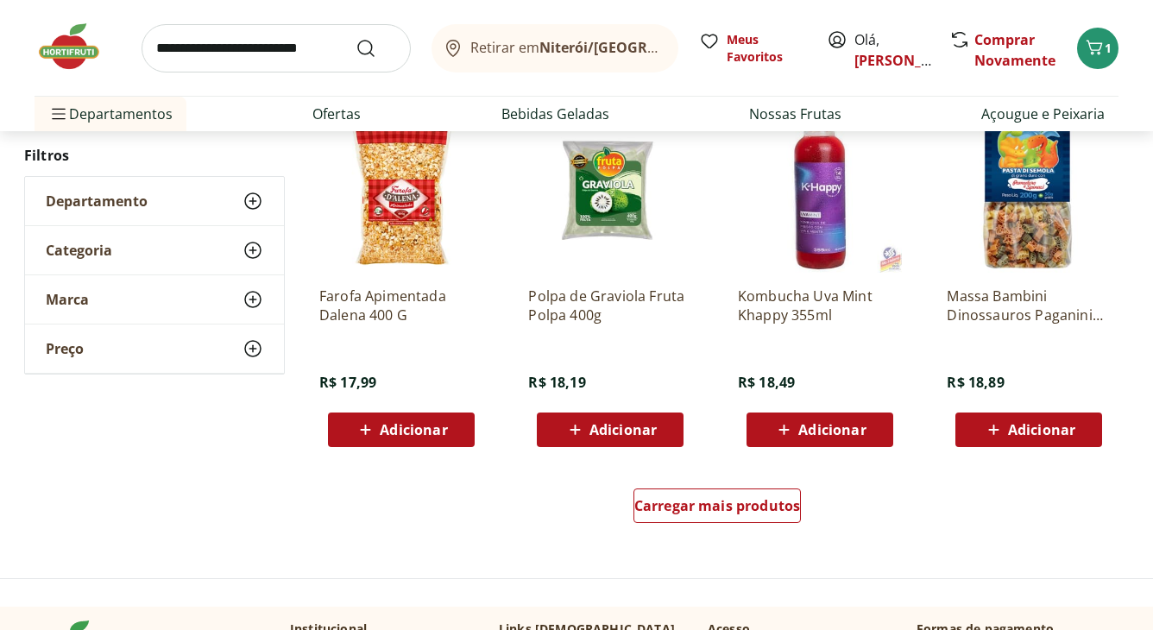
scroll to position [17842, 0]
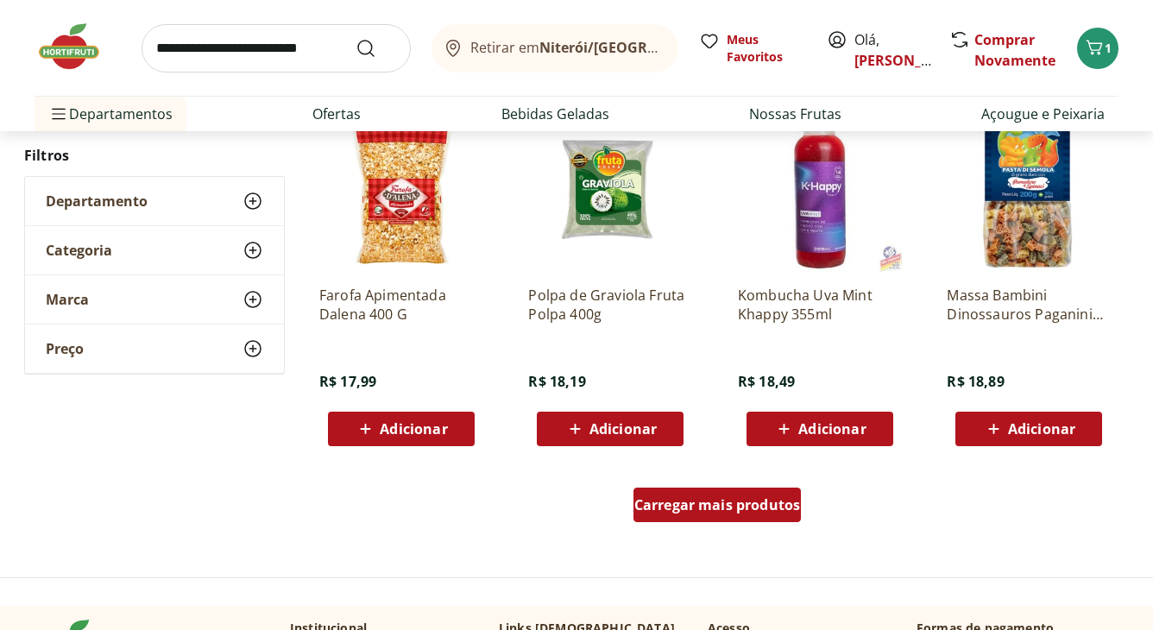
click at [747, 498] on span "Carregar mais produtos" at bounding box center [718, 505] width 167 height 14
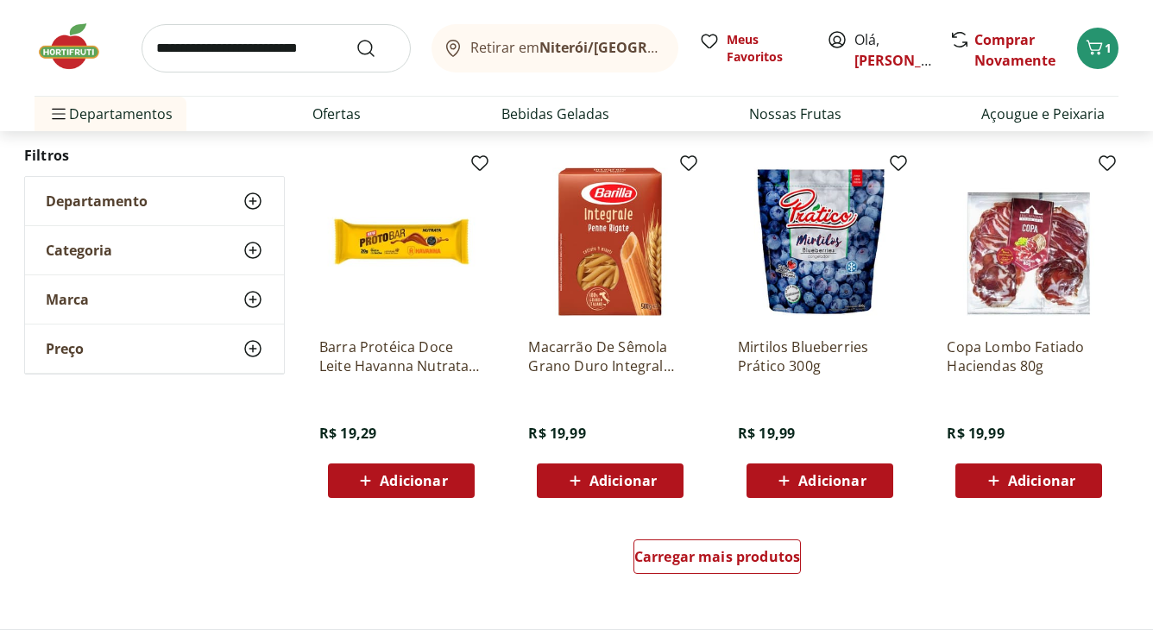
scroll to position [18935, 0]
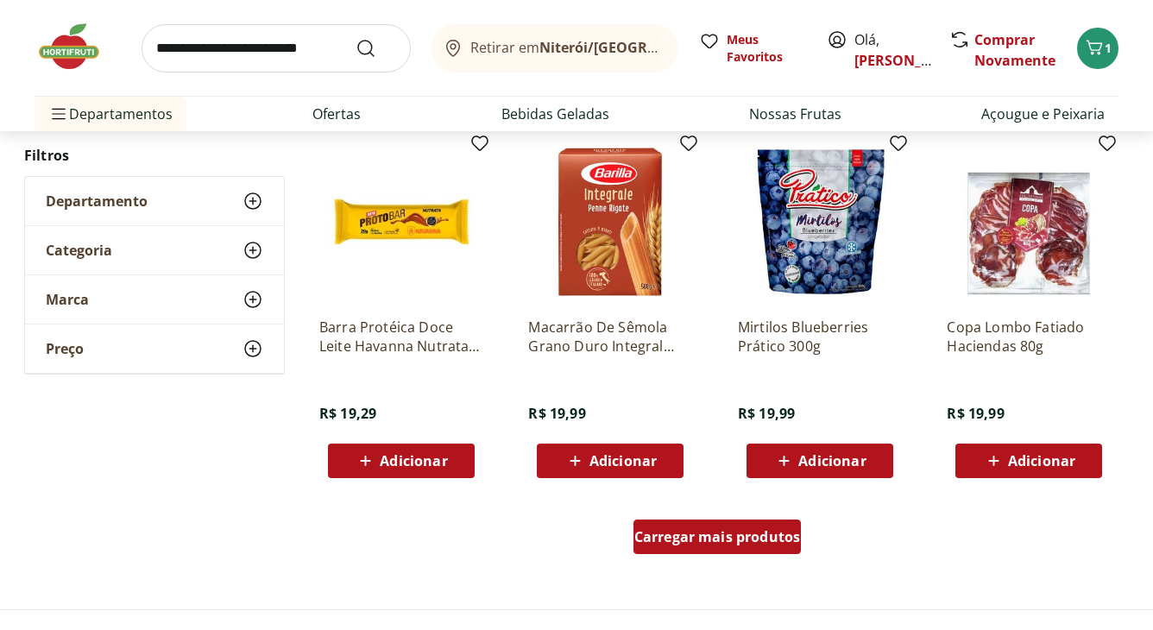
click at [741, 530] on span "Carregar mais produtos" at bounding box center [718, 537] width 167 height 14
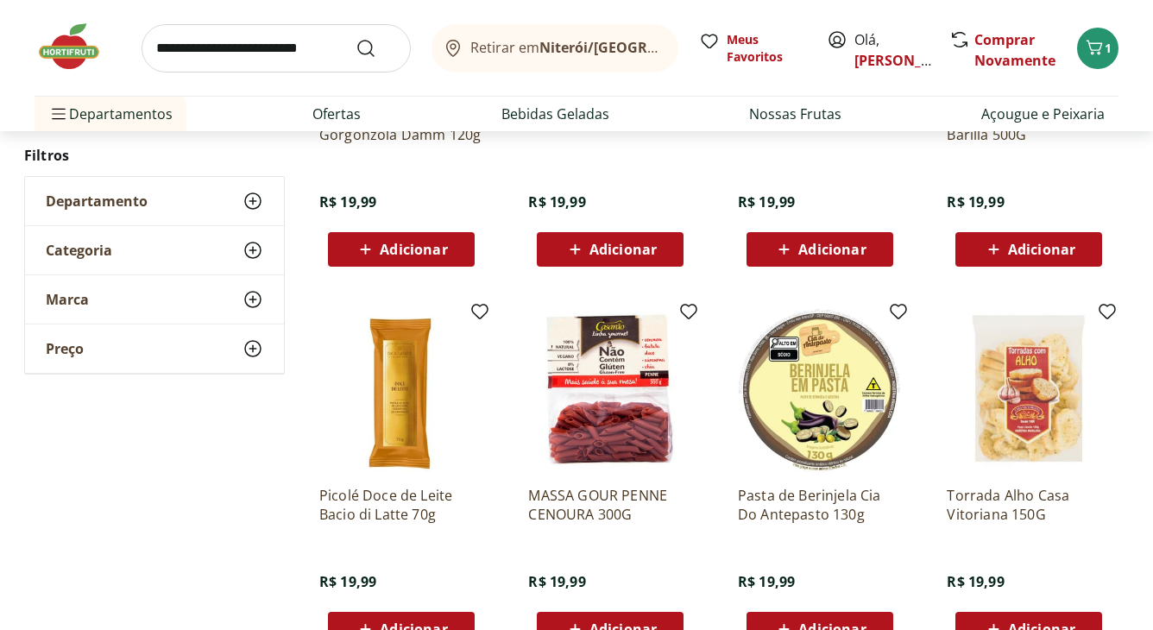
scroll to position [20029, 0]
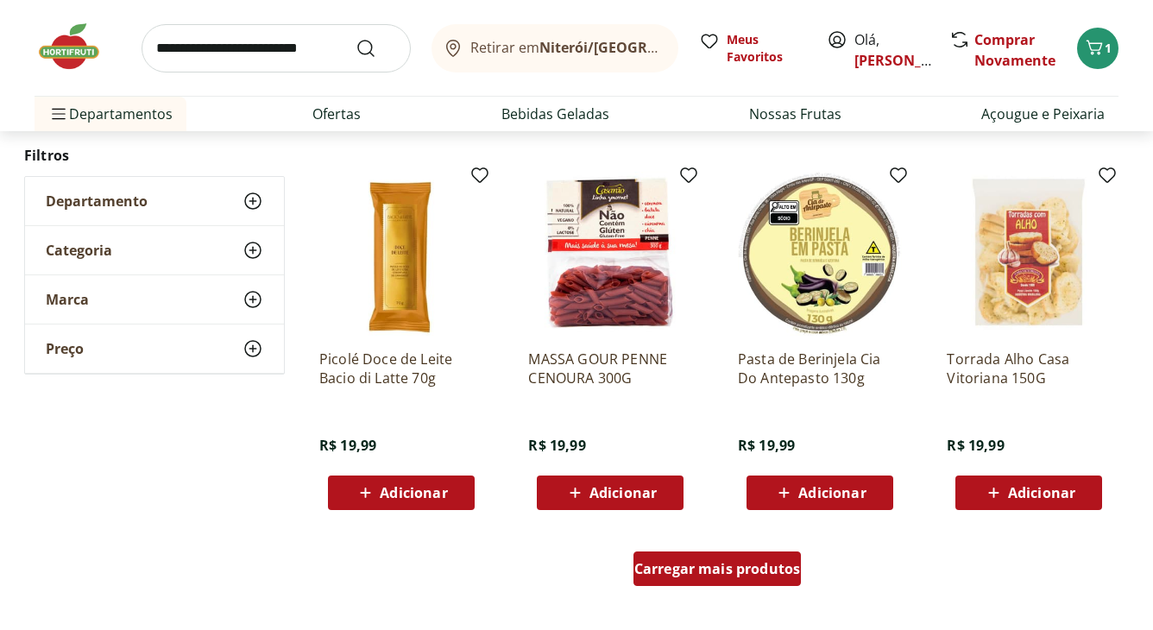
click at [730, 568] on span "Carregar mais produtos" at bounding box center [718, 569] width 167 height 14
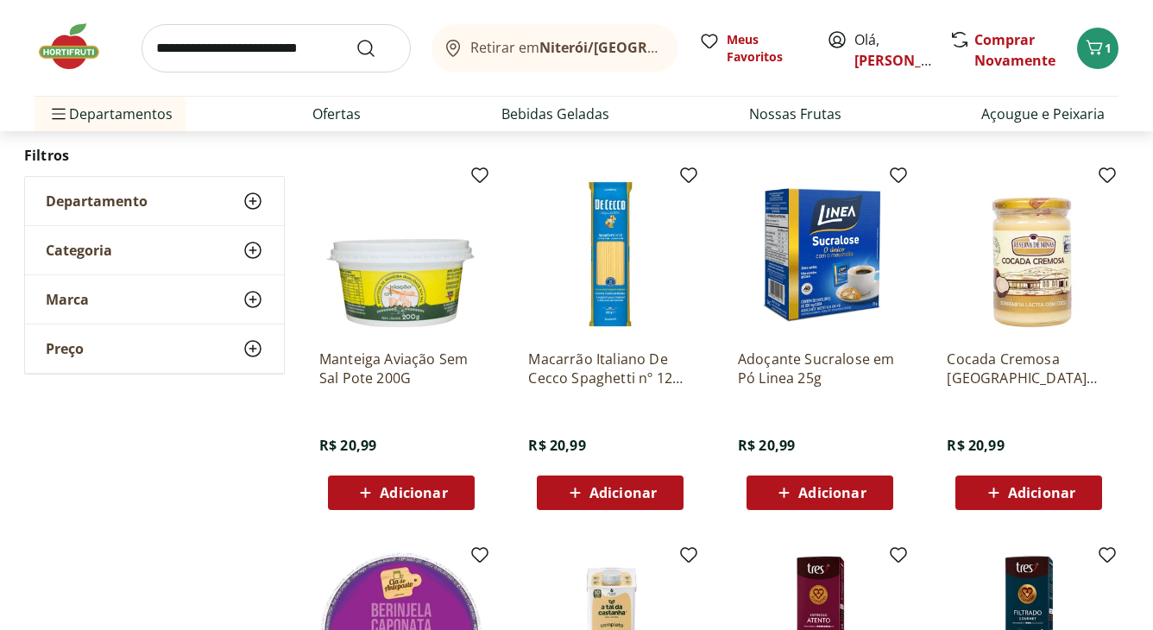
scroll to position [20777, 0]
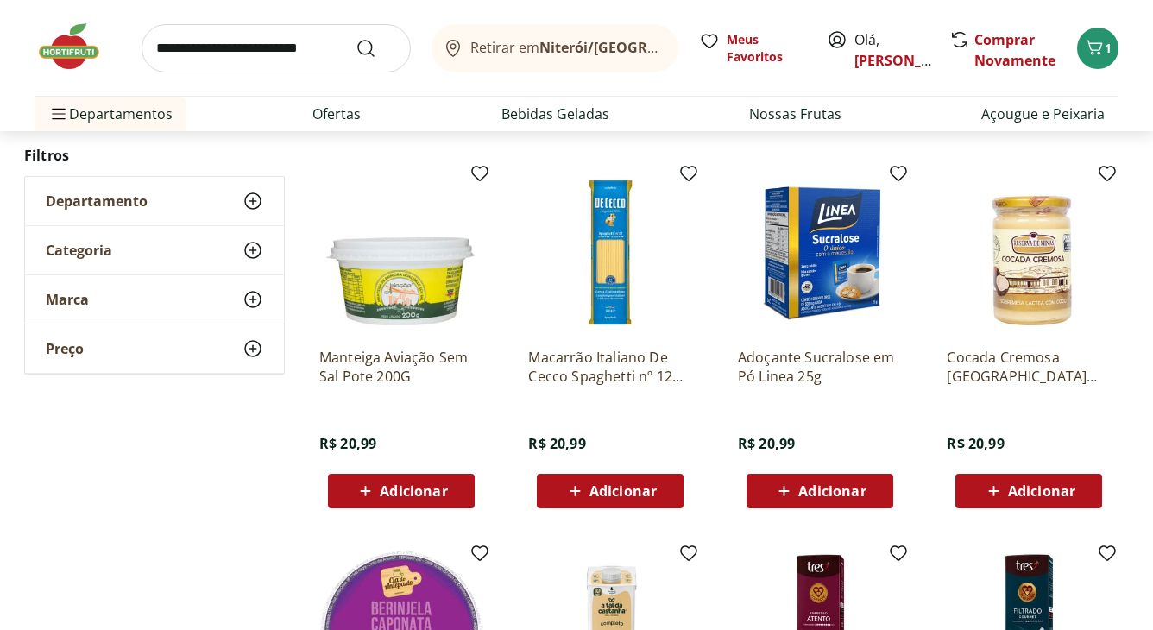
click at [218, 48] on input "search" at bounding box center [276, 48] width 269 height 48
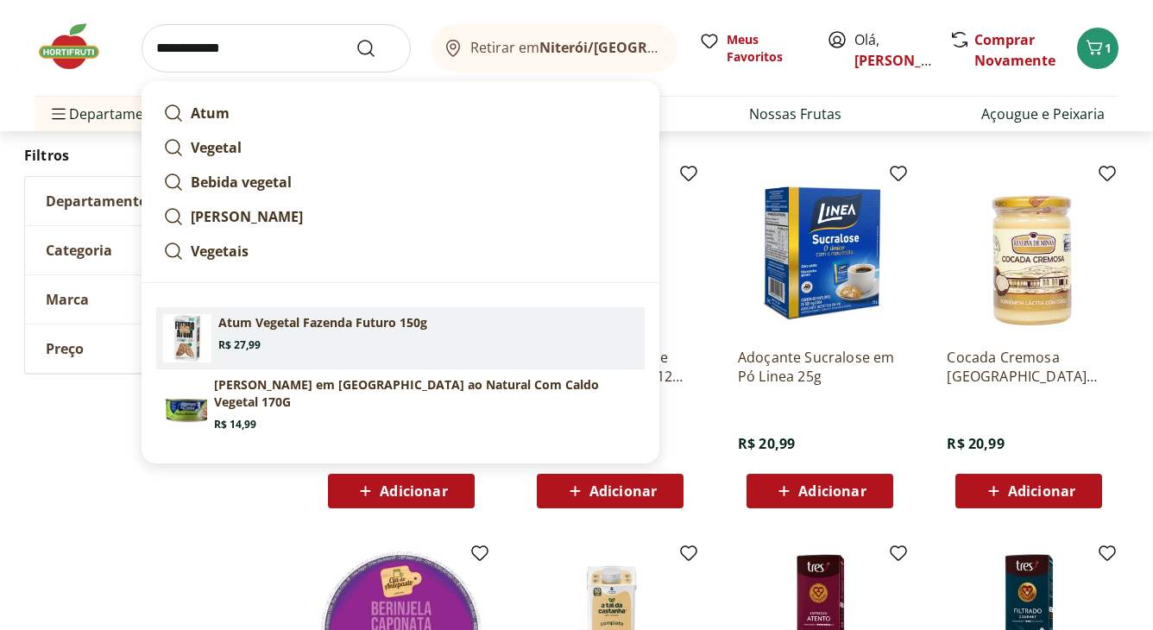
click at [337, 325] on p "Atum Vegetal Fazenda Futuro 150g" at bounding box center [322, 322] width 209 height 17
type input "**********"
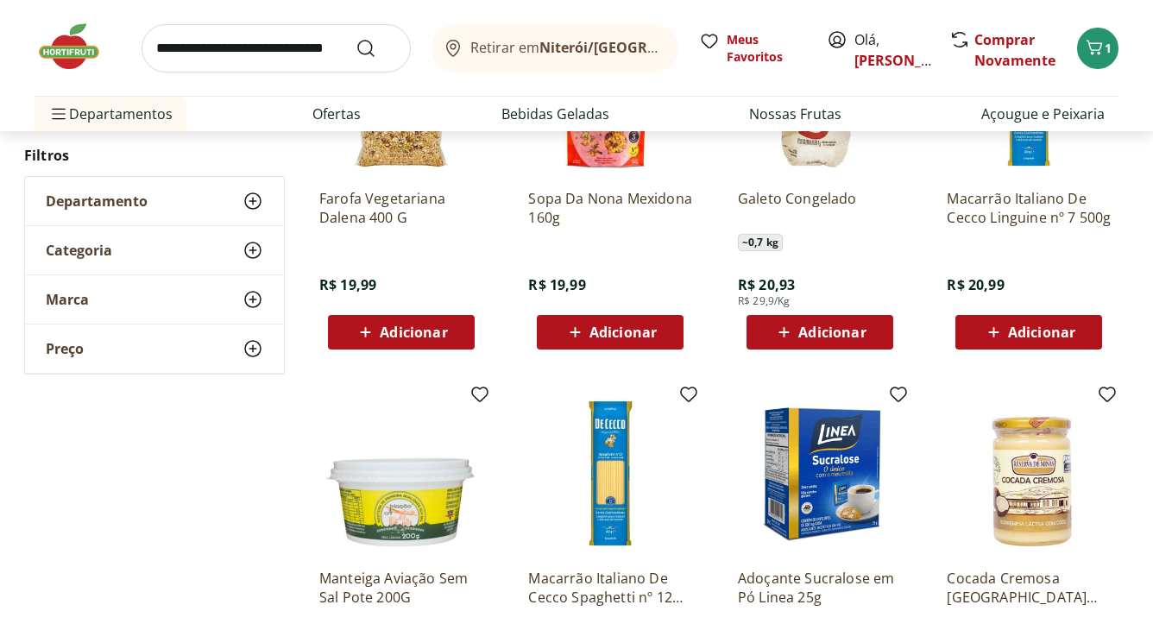
scroll to position [20489, 0]
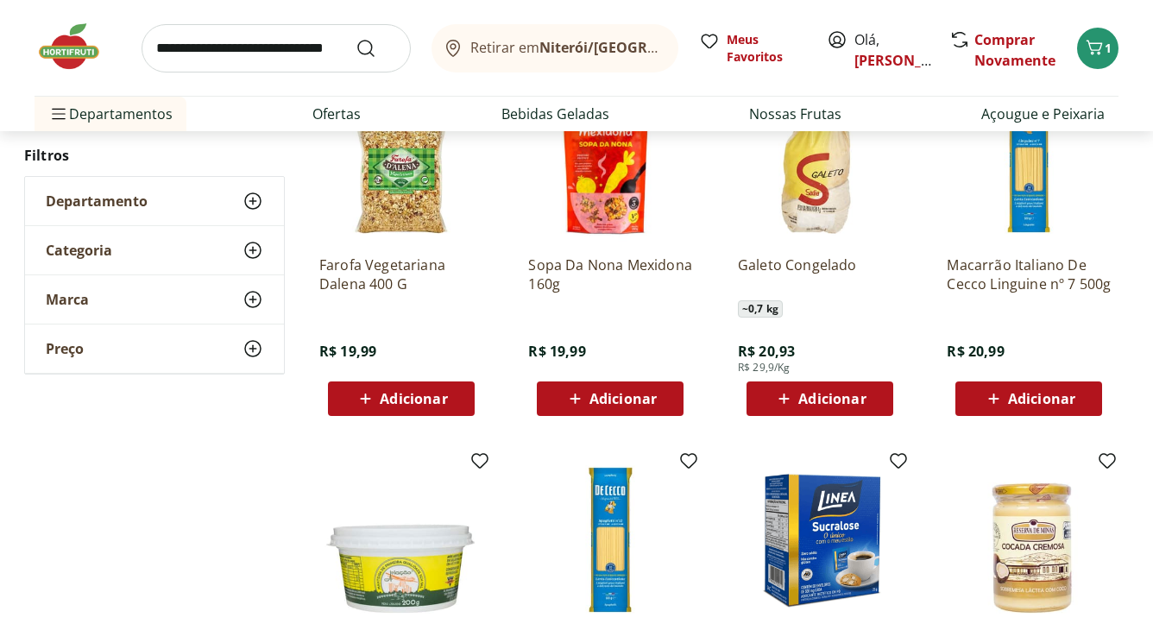
click at [73, 50] on img at bounding box center [78, 47] width 86 height 52
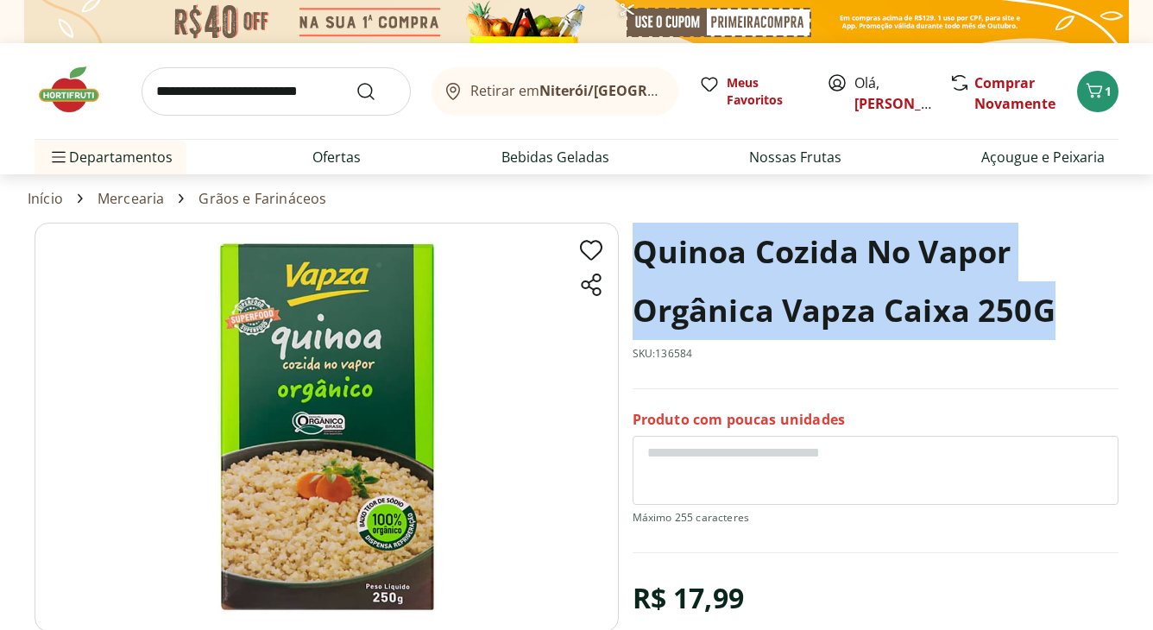
drag, startPoint x: 636, startPoint y: 258, endPoint x: 1071, endPoint y: 318, distance: 439.2
click at [1071, 318] on h1 "Quinoa Cozida No Vapor Orgânica Vapza Caixa 250G" at bounding box center [876, 281] width 486 height 117
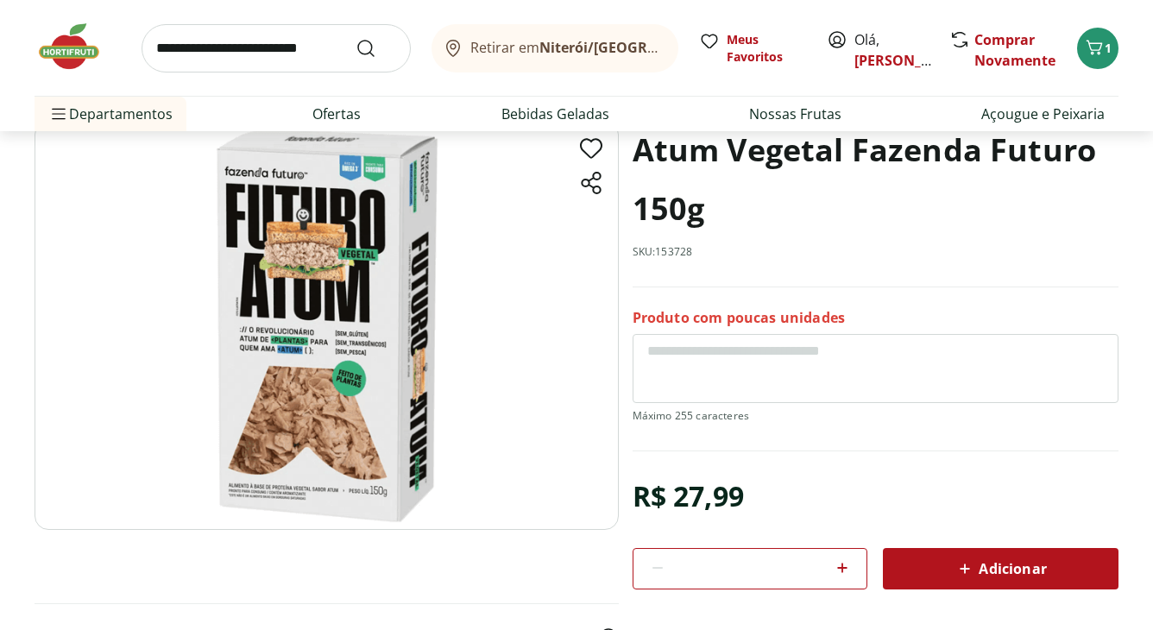
scroll to position [115, 0]
